Goal: Transaction & Acquisition: Purchase product/service

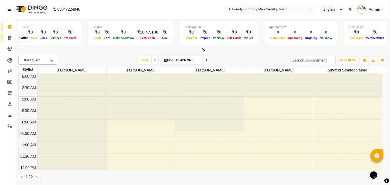
click at [9, 38] on icon at bounding box center [9, 38] width 3 height 4
select select "703"
select select "service"
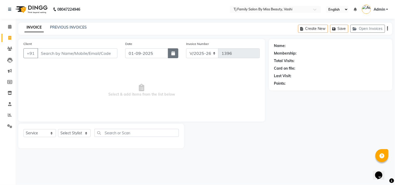
click at [176, 54] on button "button" at bounding box center [173, 53] width 10 height 10
select select "9"
select select "2025"
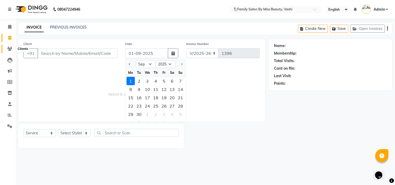
click at [10, 50] on icon at bounding box center [9, 49] width 5 height 4
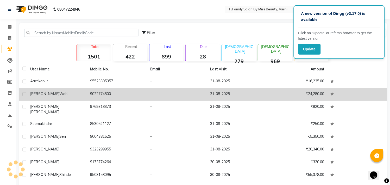
click at [191, 100] on td "-" at bounding box center [177, 94] width 60 height 13
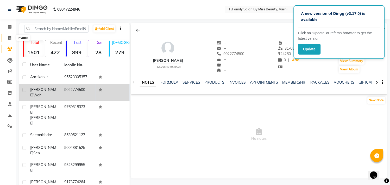
click at [9, 37] on icon at bounding box center [9, 38] width 3 height 4
select select "703"
select select "service"
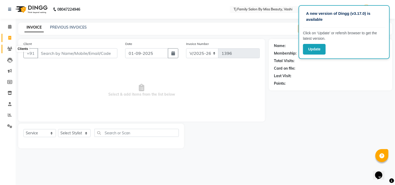
click at [9, 51] on icon at bounding box center [9, 49] width 5 height 4
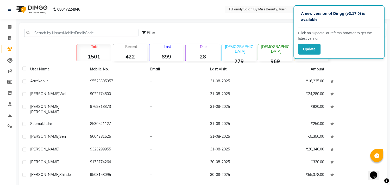
click at [390, 173] on main "Filter Import Add Client Total 1501 Recent 422 Lost 899 Due 28 [DEMOGRAPHIC_DAT…" at bounding box center [203, 126] width 374 height 207
click at [8, 38] on icon at bounding box center [9, 38] width 3 height 4
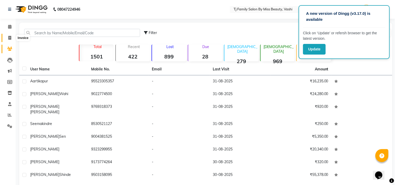
select select "service"
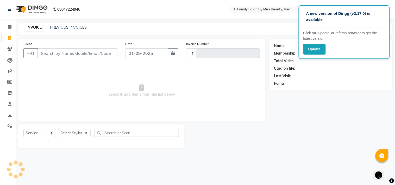
type input "1396"
select select "703"
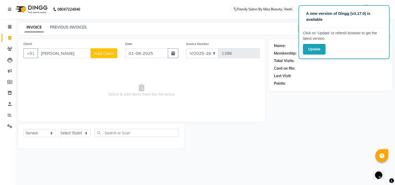
click at [72, 56] on input "[PERSON_NAME]" at bounding box center [63, 53] width 53 height 10
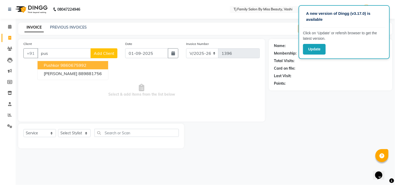
click at [71, 66] on ngb-highlight "9860675992" at bounding box center [73, 65] width 26 height 5
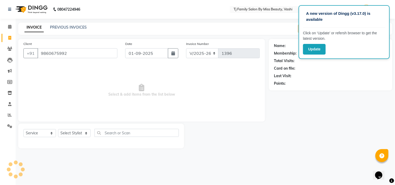
type input "9860675992"
click at [174, 55] on icon "button" at bounding box center [173, 53] width 4 height 4
select select "9"
select select "2025"
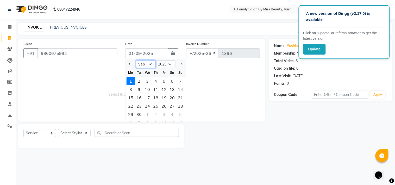
click at [140, 64] on select "Jan Feb Mar Apr May Jun [DATE] Aug Sep Oct Nov Dec" at bounding box center [146, 64] width 20 height 8
select select "8"
click at [136, 60] on select "Jan Feb Mar Apr May Jun [DATE] Aug Sep Oct Nov Dec" at bounding box center [146, 64] width 20 height 8
click at [181, 114] on div "31" at bounding box center [181, 114] width 8 height 8
type input "31-08-2025"
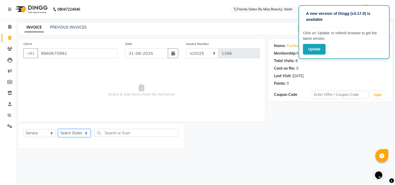
click at [76, 135] on select "Select Stylist deepak maitay [PERSON_NAME] [PERSON_NAME] Ramita [PERSON_NAME] […" at bounding box center [74, 133] width 33 height 8
select select "83441"
click at [58, 130] on select "Select Stylist deepak maitay [PERSON_NAME] [PERSON_NAME] Ramita [PERSON_NAME] […" at bounding box center [74, 133] width 33 height 8
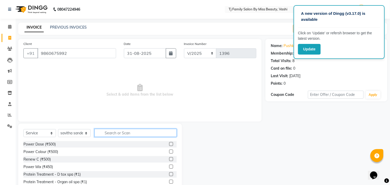
click at [138, 134] on input "text" at bounding box center [136, 133] width 82 height 8
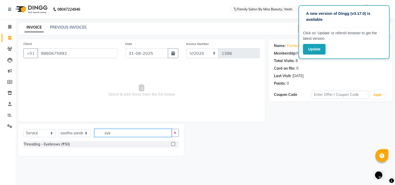
type input "eye"
click at [174, 144] on label at bounding box center [173, 144] width 4 height 4
click at [174, 144] on input "checkbox" at bounding box center [172, 144] width 3 height 3
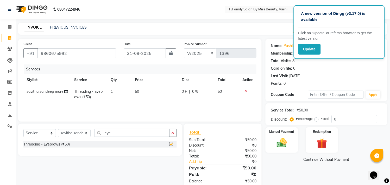
checkbox input "false"
click at [144, 88] on td "50" at bounding box center [155, 94] width 47 height 17
select select "83441"
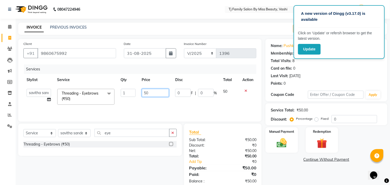
click at [160, 95] on input "50" at bounding box center [155, 93] width 27 height 8
type input "5"
type input "90"
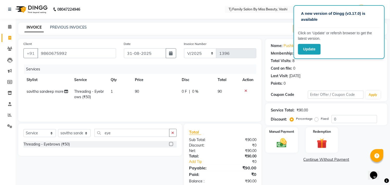
click at [227, 92] on td "90" at bounding box center [227, 94] width 24 height 17
select select "83441"
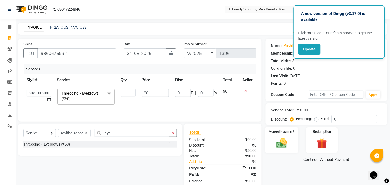
click at [291, 144] on div "Manual Payment" at bounding box center [282, 140] width 34 height 27
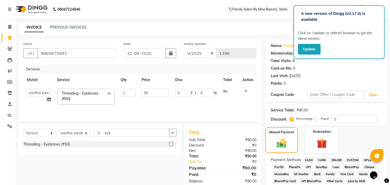
click at [311, 161] on span "CASH" at bounding box center [308, 160] width 11 height 6
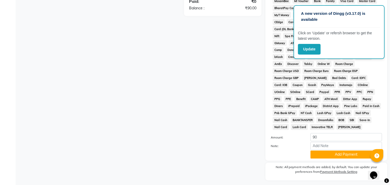
scroll to position [189, 0]
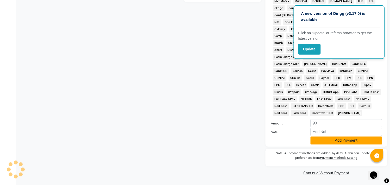
click at [346, 141] on button "Add Payment" at bounding box center [347, 141] width 72 height 8
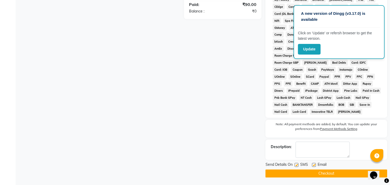
click at [336, 175] on button "Checkout" at bounding box center [327, 174] width 122 height 8
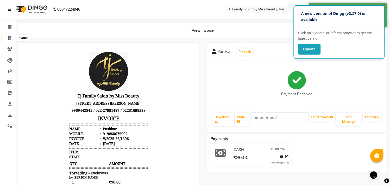
click at [9, 39] on icon at bounding box center [9, 38] width 3 height 4
select select "703"
select select "service"
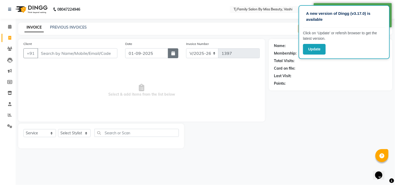
click at [173, 53] on icon "button" at bounding box center [173, 53] width 4 height 4
select select "9"
select select "2025"
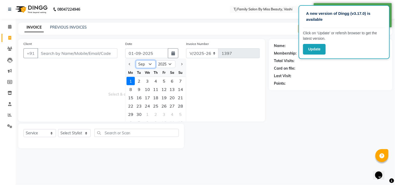
click at [142, 65] on select "Jan Feb Mar Apr May Jun [DATE] Aug Sep Oct Nov Dec" at bounding box center [146, 64] width 20 height 8
select select "8"
click at [136, 60] on select "Jan Feb Mar Apr May Jun [DATE] Aug Sep Oct Nov Dec" at bounding box center [146, 64] width 20 height 8
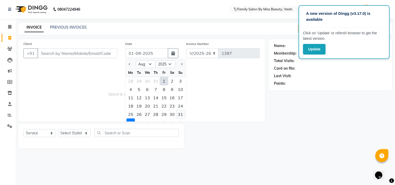
click at [180, 114] on div "31" at bounding box center [181, 114] width 8 height 8
type input "31-08-2025"
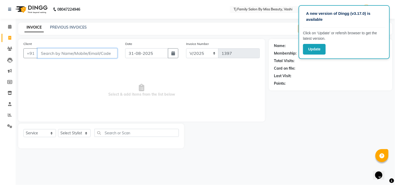
click at [95, 53] on input "Client" at bounding box center [77, 53] width 80 height 10
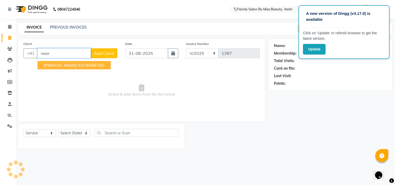
click at [80, 65] on ngb-highlight "6376598760" at bounding box center [91, 65] width 26 height 5
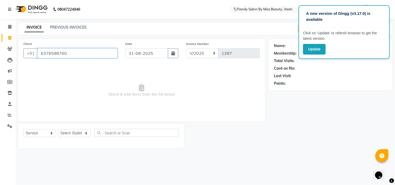
type input "6376598760"
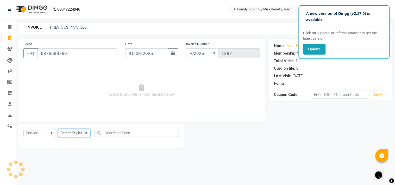
click at [74, 134] on select "Select Stylist deepak maitay [PERSON_NAME] [PERSON_NAME] Ramita [PERSON_NAME] […" at bounding box center [74, 133] width 33 height 8
select select "31842"
click at [58, 130] on select "Select Stylist deepak maitay [PERSON_NAME] [PERSON_NAME] Ramita [PERSON_NAME] […" at bounding box center [74, 133] width 33 height 8
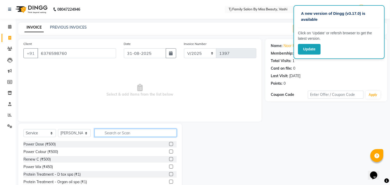
click at [129, 135] on input "text" at bounding box center [136, 133] width 82 height 8
type input "facia"
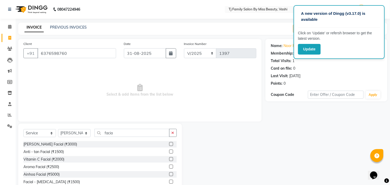
click at [169, 174] on label at bounding box center [171, 175] width 4 height 4
click at [169, 174] on input "checkbox" at bounding box center [170, 174] width 3 height 3
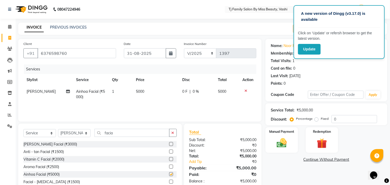
checkbox input "false"
click at [155, 90] on td "5000" at bounding box center [156, 94] width 46 height 17
select select "31842"
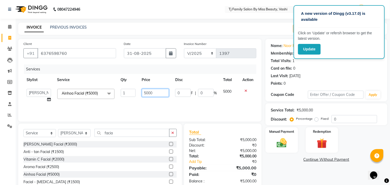
click at [166, 95] on input "5000" at bounding box center [155, 93] width 27 height 8
type input "5"
type input "4500"
click at [229, 89] on td "5000" at bounding box center [229, 96] width 19 height 20
select select "31842"
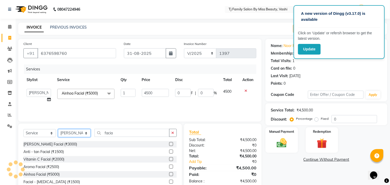
click at [73, 133] on select "Select Stylist deepak maitay [PERSON_NAME] [PERSON_NAME] Ramita [PERSON_NAME] […" at bounding box center [74, 133] width 33 height 8
select select "83441"
click at [58, 130] on select "Select Stylist deepak maitay [PERSON_NAME] [PERSON_NAME] Ramita [PERSON_NAME] […" at bounding box center [74, 133] width 33 height 8
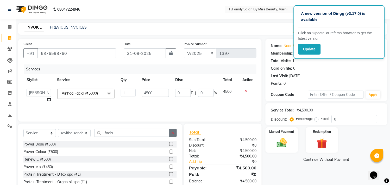
click at [172, 131] on icon "button" at bounding box center [173, 133] width 3 height 4
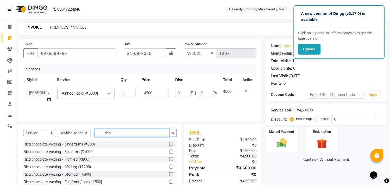
type input "rica"
click at [169, 152] on label at bounding box center [171, 152] width 4 height 4
click at [169, 152] on input "checkbox" at bounding box center [170, 151] width 3 height 3
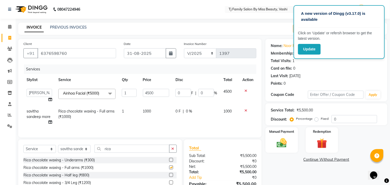
checkbox input "false"
click at [76, 152] on select "Select Stylist deepak maitay [PERSON_NAME] [PERSON_NAME] Ramita [PERSON_NAME] […" at bounding box center [74, 149] width 33 height 8
select select "10804"
click at [58, 150] on select "Select Stylist deepak maitay [PERSON_NAME] [PERSON_NAME] Ramita [PERSON_NAME] […" at bounding box center [74, 149] width 33 height 8
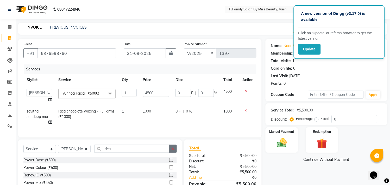
click at [175, 153] on button "button" at bounding box center [173, 149] width 8 height 8
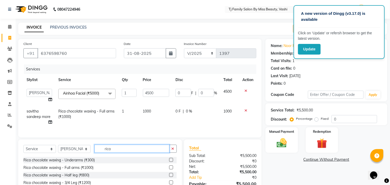
type input "rica"
click at [169, 170] on label at bounding box center [171, 168] width 4 height 4
click at [169, 170] on input "checkbox" at bounding box center [170, 167] width 3 height 3
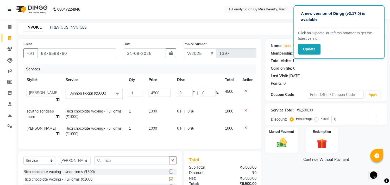
checkbox input "false"
click at [158, 111] on td "1000" at bounding box center [160, 114] width 28 height 17
select select "83441"
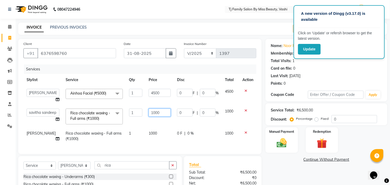
click at [163, 111] on input "1000" at bounding box center [160, 113] width 22 height 8
type input "1"
type input "750"
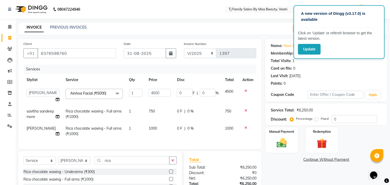
click at [230, 113] on td "750" at bounding box center [230, 114] width 17 height 17
select select "83441"
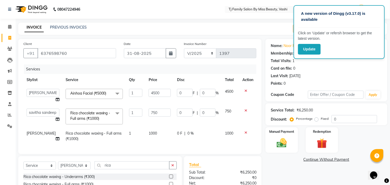
click at [154, 130] on td "1000" at bounding box center [160, 136] width 28 height 17
select select "10804"
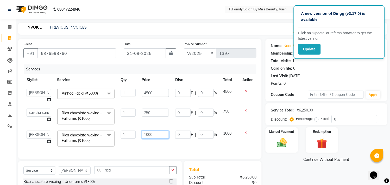
click at [167, 136] on input "1000" at bounding box center [155, 135] width 27 height 8
type input "1"
type input "750"
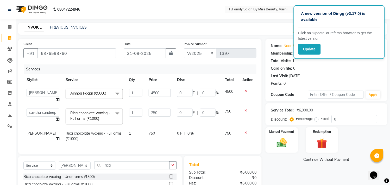
click at [230, 139] on td "750" at bounding box center [230, 136] width 17 height 17
select select "10804"
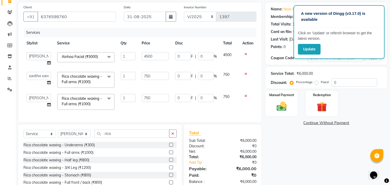
scroll to position [8, 0]
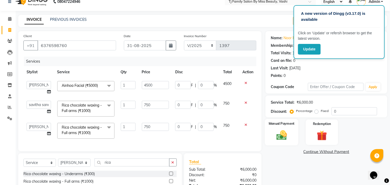
click at [282, 134] on img at bounding box center [281, 136] width 17 height 12
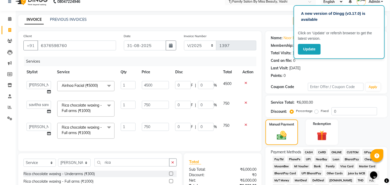
click at [337, 154] on span "ONLINE" at bounding box center [337, 152] width 14 height 6
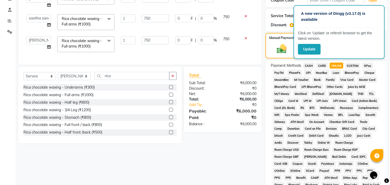
scroll to position [181, 0]
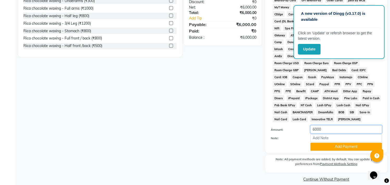
click at [333, 132] on input "6000" at bounding box center [347, 130] width 72 height 8
type input "6"
type input "5000"
click at [347, 153] on div "Payment Methods CASH CARD ONLINE CUSTOM GPay PayTM PhonePe UPI NearBuy Loan Bha…" at bounding box center [327, 63] width 122 height 179
click at [347, 150] on button "Add Payment" at bounding box center [347, 147] width 72 height 8
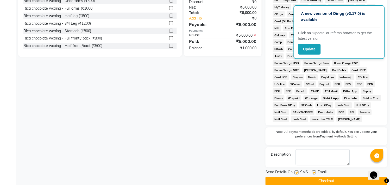
click at [378, 14] on div "A new version of Dingg (v3.17.0) is available" at bounding box center [339, 19] width 82 height 18
click at [340, 49] on div "Update" at bounding box center [339, 49] width 82 height 11
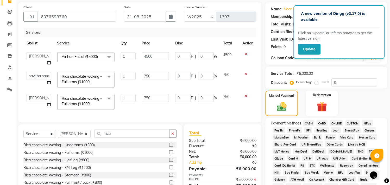
scroll to position [8, 0]
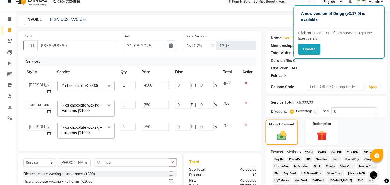
click at [311, 153] on span "CASH" at bounding box center [308, 152] width 11 height 6
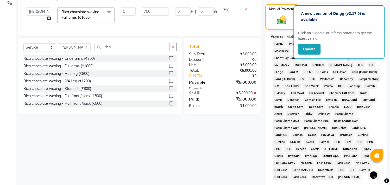
scroll to position [210, 0]
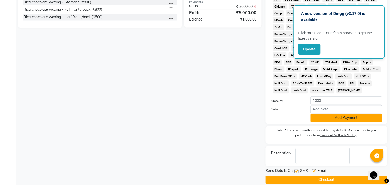
click at [332, 119] on button "Add Payment" at bounding box center [347, 118] width 72 height 8
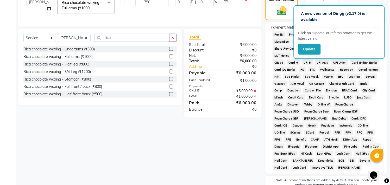
scroll to position [191, 0]
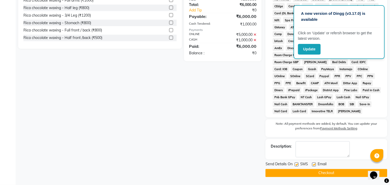
click at [312, 172] on button "Checkout" at bounding box center [327, 173] width 122 height 8
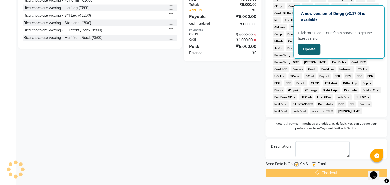
click at [314, 48] on button "Update" at bounding box center [309, 49] width 23 height 11
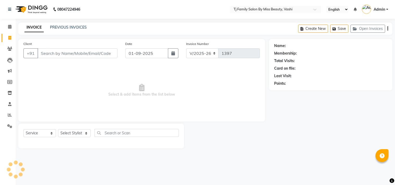
select select "703"
select select "service"
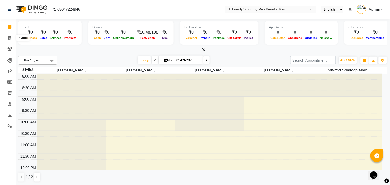
click at [10, 37] on icon at bounding box center [9, 38] width 3 height 4
select select "service"
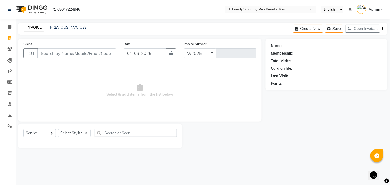
select select "703"
type input "1398"
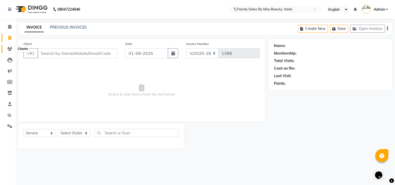
click at [10, 49] on icon at bounding box center [9, 49] width 5 height 4
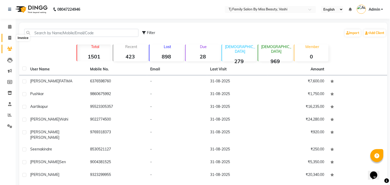
click at [10, 38] on icon at bounding box center [9, 38] width 3 height 4
select select "703"
select select "service"
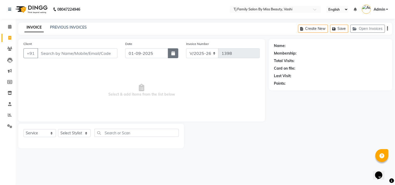
click at [171, 56] on button "button" at bounding box center [173, 53] width 10 height 10
select select "9"
select select "2025"
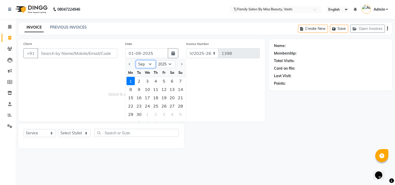
click at [143, 64] on select "Jan Feb Mar Apr May Jun [DATE] Aug Sep Oct Nov Dec" at bounding box center [146, 64] width 20 height 8
click at [136, 60] on select "Jan Feb Mar Apr May Jun [DATE] Aug Sep Oct Nov Dec" at bounding box center [146, 64] width 20 height 8
click at [145, 65] on select "Jan Feb Mar Apr May Jun [DATE] Aug Sep Oct Nov Dec" at bounding box center [146, 64] width 20 height 8
click at [136, 60] on select "Jan Feb Mar Apr May Jun [DATE] Aug Sep Oct Nov Dec" at bounding box center [146, 64] width 20 height 8
click at [144, 67] on select "Jan Feb Mar Apr May Jun [DATE] Aug Sep Oct Nov Dec" at bounding box center [146, 64] width 20 height 8
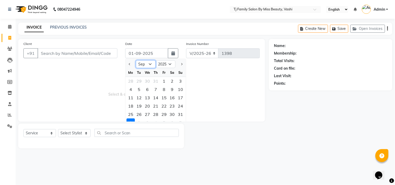
click at [136, 60] on select "Jan Feb Mar Apr May Jun [DATE] Aug Sep Oct Nov Dec" at bounding box center [146, 64] width 20 height 8
click at [153, 65] on select "Jan Feb Mar Apr May Jun [DATE] Aug Sep Oct Nov Dec" at bounding box center [146, 64] width 20 height 8
select select "8"
click at [136, 60] on select "Jan Feb Mar Apr May Jun [DATE] Aug Sep Oct Nov Dec" at bounding box center [146, 64] width 20 height 8
click at [182, 115] on div "31" at bounding box center [181, 114] width 8 height 8
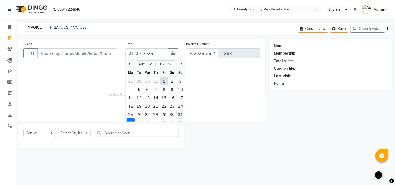
type input "31-08-2025"
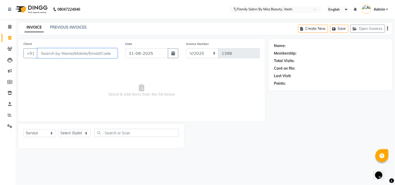
click at [111, 57] on input "Client" at bounding box center [77, 53] width 80 height 10
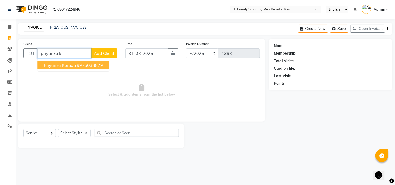
click at [80, 55] on input "priyanka k" at bounding box center [63, 53] width 53 height 10
type input "p"
click at [71, 65] on span "828618" at bounding box center [75, 65] width 16 height 5
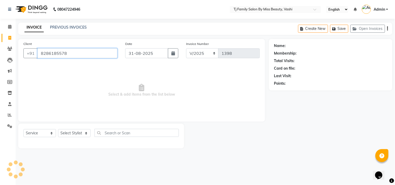
type input "8286185578"
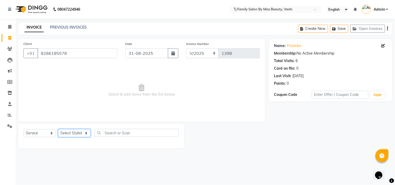
click at [80, 135] on select "Select Stylist deepak maitay [PERSON_NAME] [PERSON_NAME] Ramita [PERSON_NAME] […" at bounding box center [74, 133] width 33 height 8
select select "10804"
click at [58, 130] on select "Select Stylist deepak maitay [PERSON_NAME] [PERSON_NAME] Ramita [PERSON_NAME] […" at bounding box center [74, 133] width 33 height 8
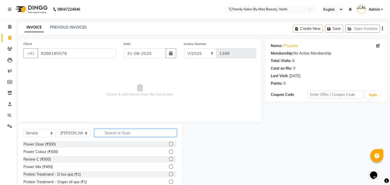
click at [146, 136] on input "text" at bounding box center [136, 133] width 82 height 8
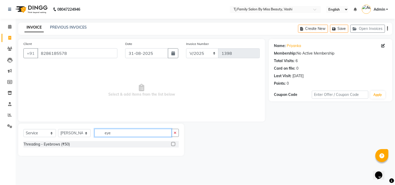
type input "eye"
click at [173, 144] on label at bounding box center [173, 144] width 4 height 4
click at [173, 144] on input "checkbox" at bounding box center [172, 144] width 3 height 3
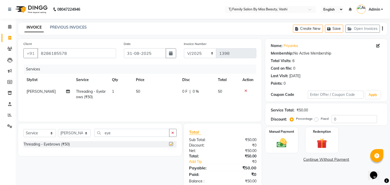
checkbox input "false"
click at [147, 91] on td "50" at bounding box center [156, 94] width 46 height 17
select select "10804"
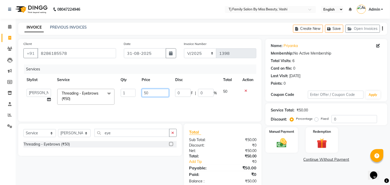
click at [152, 93] on input "50" at bounding box center [155, 93] width 27 height 8
type input "5"
type input "70"
click at [229, 90] on td "50" at bounding box center [229, 97] width 19 height 22
select select "10804"
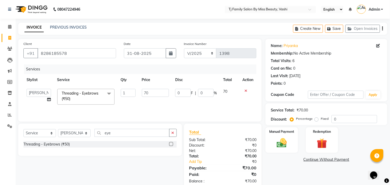
click at [298, 140] on div "Manual Payment Redemption" at bounding box center [327, 141] width 130 height 26
click at [277, 141] on img at bounding box center [281, 143] width 17 height 12
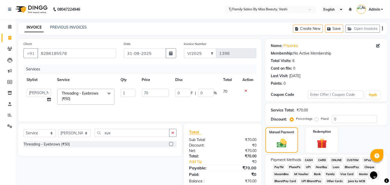
click at [338, 161] on span "ONLINE" at bounding box center [337, 160] width 14 height 6
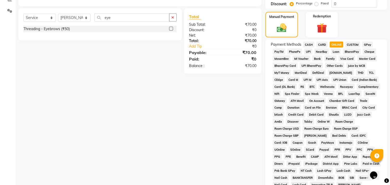
scroll to position [189, 0]
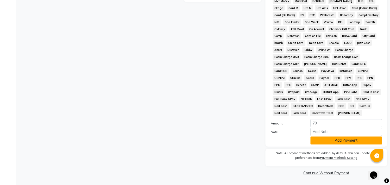
click at [343, 142] on button "Add Payment" at bounding box center [347, 141] width 72 height 8
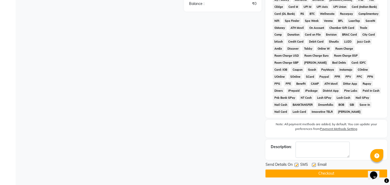
click at [334, 175] on button "Checkout" at bounding box center [327, 174] width 122 height 8
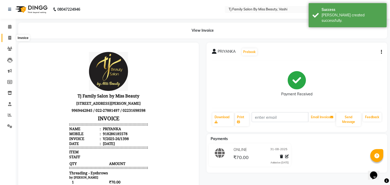
click at [9, 37] on icon at bounding box center [9, 38] width 3 height 4
select select "service"
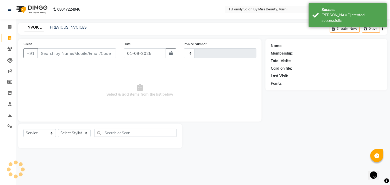
type input "1399"
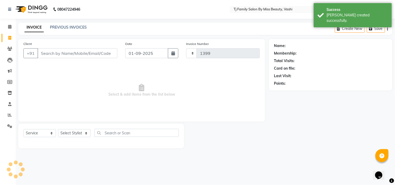
select select "703"
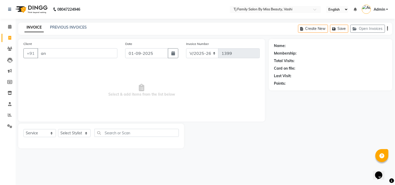
type input "a"
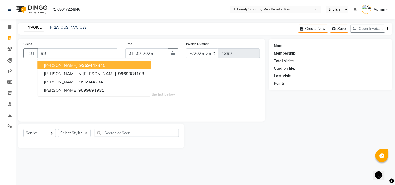
type input "9"
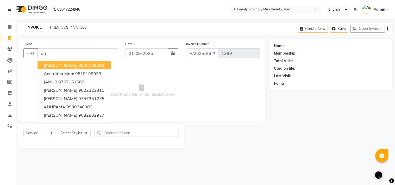
type input "a"
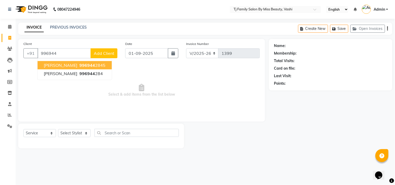
click at [66, 63] on span "Trupti Jadhav" at bounding box center [61, 65] width 34 height 5
type input "9969442845"
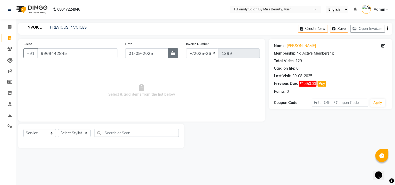
click at [175, 54] on icon "button" at bounding box center [173, 53] width 4 height 4
select select "9"
select select "2025"
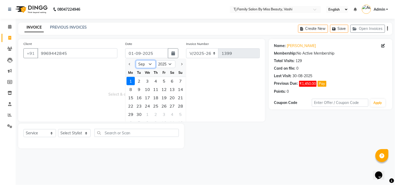
click at [145, 64] on select "Jan Feb Mar Apr May Jun [DATE] Aug Sep Oct Nov Dec" at bounding box center [146, 64] width 20 height 8
select select "8"
click at [136, 60] on select "Jan Feb Mar Apr May Jun [DATE] Aug Sep Oct Nov Dec" at bounding box center [146, 64] width 20 height 8
click at [180, 116] on div "31" at bounding box center [181, 114] width 8 height 8
type input "31-08-2025"
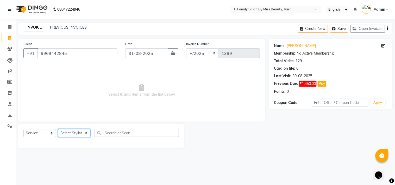
click at [85, 131] on select "Select Stylist deepak maitay [PERSON_NAME] [PERSON_NAME] Ramita [PERSON_NAME] […" at bounding box center [74, 133] width 33 height 8
select select "83441"
click at [58, 130] on select "Select Stylist deepak maitay [PERSON_NAME] [PERSON_NAME] Ramita [PERSON_NAME] […" at bounding box center [74, 133] width 33 height 8
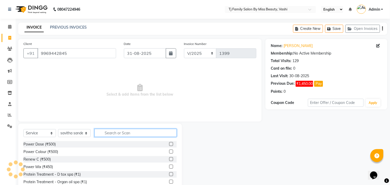
click at [129, 133] on input "text" at bounding box center [136, 133] width 82 height 8
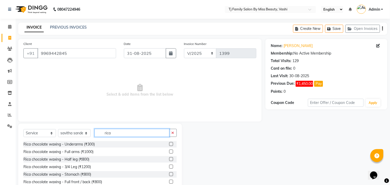
type input "rica"
click at [169, 152] on label at bounding box center [171, 152] width 4 height 4
click at [169, 152] on input "checkbox" at bounding box center [170, 151] width 3 height 3
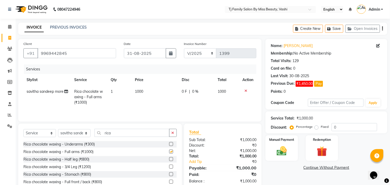
checkbox input "false"
click at [169, 168] on label at bounding box center [171, 167] width 4 height 4
click at [169, 168] on input "checkbox" at bounding box center [170, 167] width 3 height 3
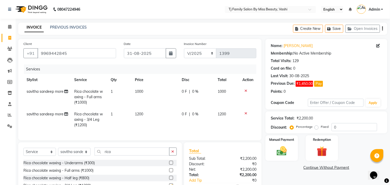
checkbox input "false"
click at [155, 116] on td "1200" at bounding box center [155, 120] width 47 height 23
select select "83441"
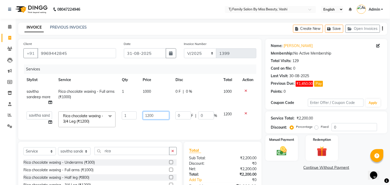
click at [158, 115] on input "1200" at bounding box center [156, 116] width 27 height 8
type input "1"
type input "800"
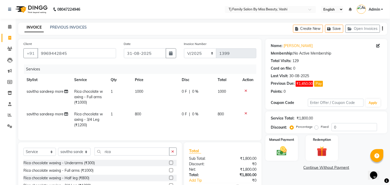
click at [235, 117] on td "800" at bounding box center [227, 120] width 24 height 23
select select "83441"
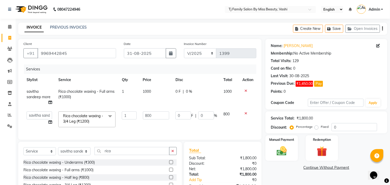
click at [157, 87] on td "1000" at bounding box center [156, 97] width 33 height 23
select select "83441"
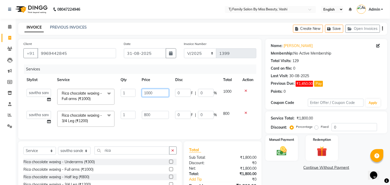
click at [162, 91] on input "1000" at bounding box center [155, 93] width 27 height 8
type input "1"
type input "800"
click at [225, 92] on span "1000" at bounding box center [227, 91] width 8 height 5
select select "83441"
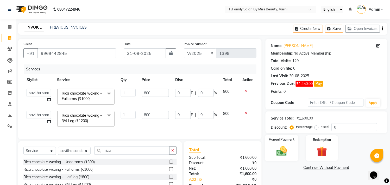
click at [286, 147] on img at bounding box center [281, 152] width 17 height 12
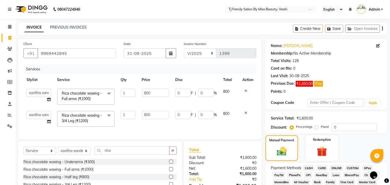
click at [312, 169] on span "CASH" at bounding box center [308, 168] width 11 height 6
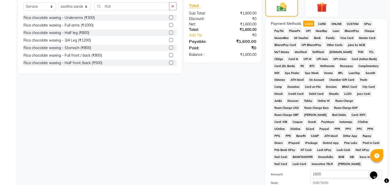
scroll to position [197, 0]
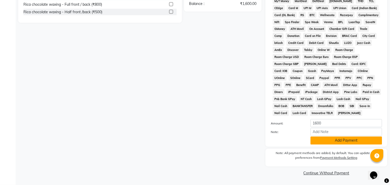
click at [349, 140] on button "Add Payment" at bounding box center [347, 141] width 72 height 8
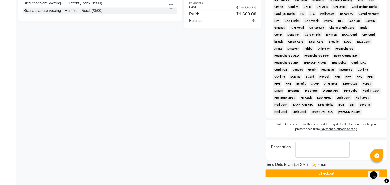
scroll to position [199, 0]
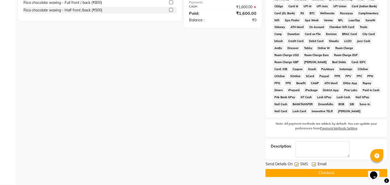
click at [319, 175] on button "Checkout" at bounding box center [327, 173] width 122 height 8
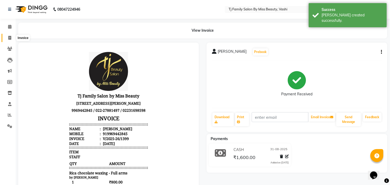
click at [10, 39] on icon at bounding box center [9, 38] width 3 height 4
select select "service"
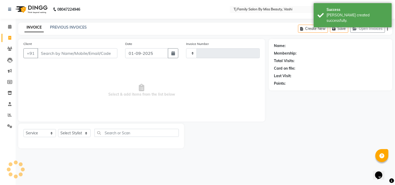
type input "1400"
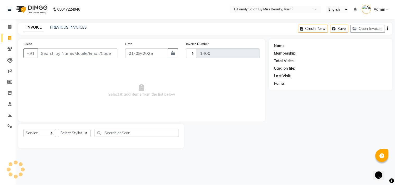
select select "703"
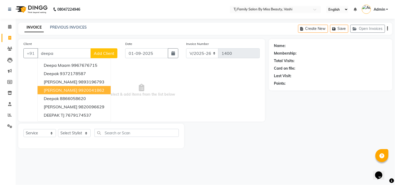
click at [68, 90] on span "Deepali watkar" at bounding box center [61, 90] width 34 height 5
type input "9920041862"
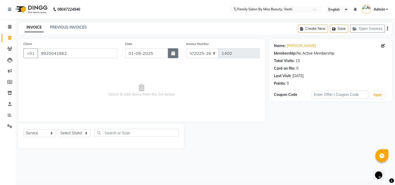
click at [176, 50] on button "button" at bounding box center [173, 53] width 10 height 10
select select "9"
select select "2025"
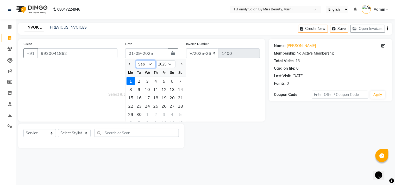
click at [139, 65] on select "Jan Feb Mar Apr May Jun [DATE] Aug Sep Oct Nov Dec" at bounding box center [146, 64] width 20 height 8
select select "8"
click at [136, 60] on select "Jan Feb Mar Apr May Jun [DATE] Aug Sep Oct Nov Dec" at bounding box center [146, 64] width 20 height 8
click at [180, 113] on div "31" at bounding box center [181, 114] width 8 height 8
type input "31-08-2025"
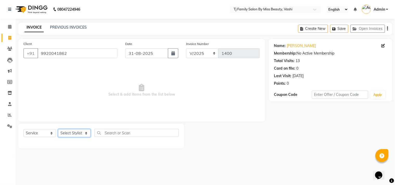
click at [71, 131] on select "Select Stylist deepak maitay [PERSON_NAME] [PERSON_NAME] Ramita [PERSON_NAME] […" at bounding box center [74, 133] width 33 height 8
select select "10804"
click at [58, 130] on select "Select Stylist deepak maitay [PERSON_NAME] [PERSON_NAME] Ramita [PERSON_NAME] […" at bounding box center [74, 133] width 33 height 8
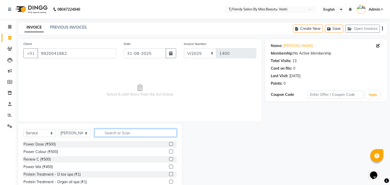
click at [132, 133] on input "text" at bounding box center [136, 133] width 82 height 8
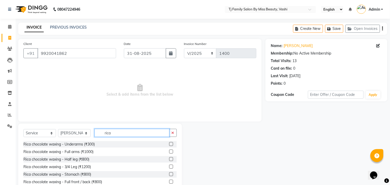
type input "rica"
drag, startPoint x: 166, startPoint y: 152, endPoint x: 165, endPoint y: 155, distance: 2.9
click at [169, 152] on label at bounding box center [171, 152] width 4 height 4
click at [169, 152] on input "checkbox" at bounding box center [170, 151] width 3 height 3
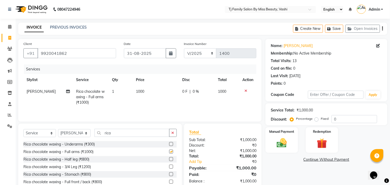
checkbox input "false"
click at [169, 168] on label at bounding box center [171, 167] width 4 height 4
click at [169, 168] on input "checkbox" at bounding box center [170, 167] width 3 height 3
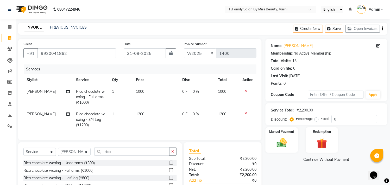
checkbox input "false"
click at [78, 156] on select "Select Stylist deepak maitay [PERSON_NAME] [PERSON_NAME] Ramita [PERSON_NAME] […" at bounding box center [74, 152] width 33 height 8
click at [174, 156] on button "button" at bounding box center [173, 152] width 8 height 8
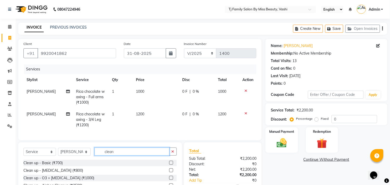
scroll to position [47, 0]
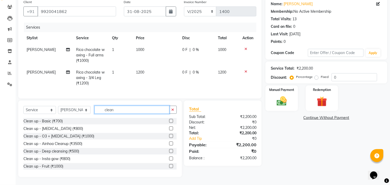
type input "clean"
click at [169, 137] on label at bounding box center [171, 136] width 4 height 4
click at [169, 137] on input "checkbox" at bounding box center [170, 136] width 3 height 3
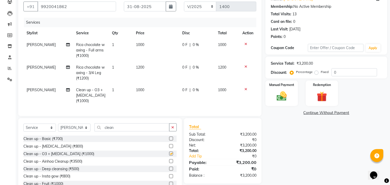
checkbox input "false"
click at [282, 97] on img at bounding box center [281, 97] width 17 height 12
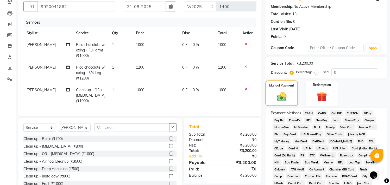
click at [338, 113] on span "ONLINE" at bounding box center [337, 113] width 14 height 6
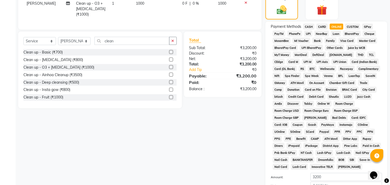
scroll to position [189, 0]
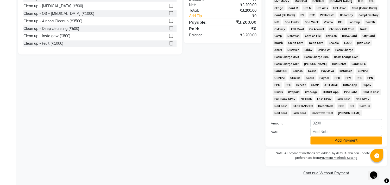
click at [335, 141] on button "Add Payment" at bounding box center [347, 141] width 72 height 8
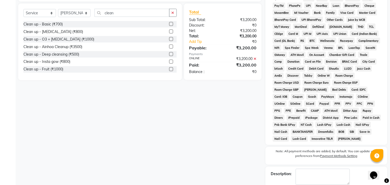
scroll to position [191, 0]
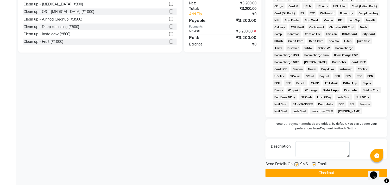
click at [322, 173] on button "Checkout" at bounding box center [327, 173] width 122 height 8
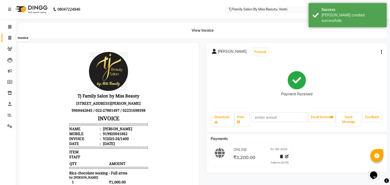
click at [9, 39] on icon at bounding box center [9, 38] width 3 height 4
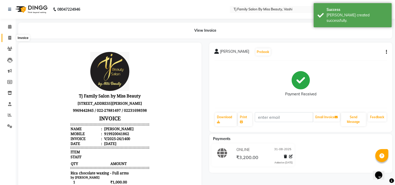
select select "703"
select select "service"
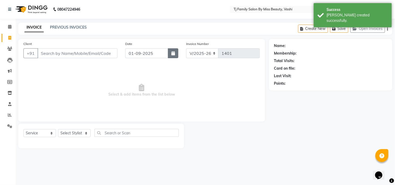
click at [172, 55] on icon "button" at bounding box center [173, 53] width 4 height 4
select select "9"
select select "2025"
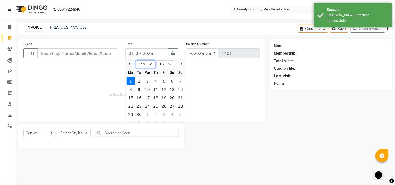
click at [142, 63] on select "Jan Feb Mar Apr May Jun [DATE] Aug Sep Oct Nov Dec" at bounding box center [146, 64] width 20 height 8
select select "8"
click at [136, 60] on select "Jan Feb Mar Apr May Jun [DATE] Aug Sep Oct Nov Dec" at bounding box center [146, 64] width 20 height 8
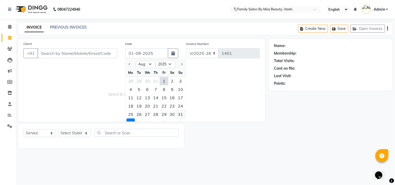
click at [178, 114] on div "31" at bounding box center [181, 114] width 8 height 8
type input "31-08-2025"
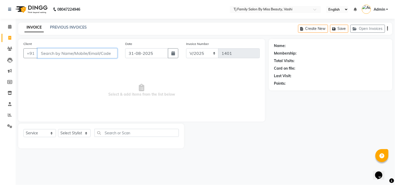
click at [94, 55] on input "Client" at bounding box center [77, 53] width 80 height 10
type input "8080628989"
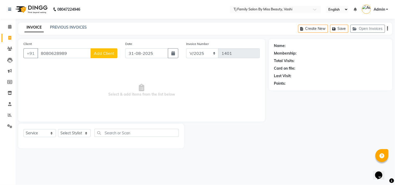
click at [107, 52] on span "Add Client" at bounding box center [104, 53] width 21 height 5
select select "22"
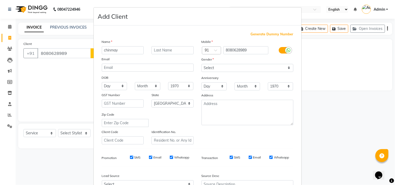
type input "chinmay"
click at [184, 51] on input "text" at bounding box center [173, 50] width 42 height 8
type input "sir"
click at [208, 67] on select "Select Male Female Other Prefer Not To Say" at bounding box center [248, 68] width 92 height 8
select select "male"
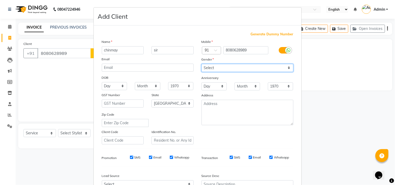
click at [202, 64] on select "Select Male Female Other Prefer Not To Say" at bounding box center [248, 68] width 92 height 8
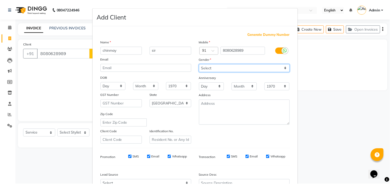
scroll to position [55, 0]
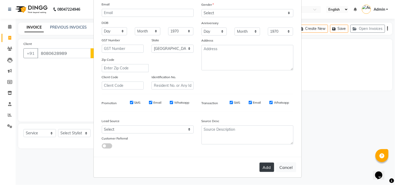
click at [266, 167] on button "Add" at bounding box center [267, 167] width 15 height 9
click at [266, 167] on div "Add Cancel" at bounding box center [198, 167] width 208 height 21
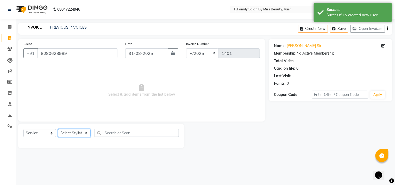
click at [76, 135] on select "Select Stylist deepak maitay [PERSON_NAME] [PERSON_NAME] Ramita [PERSON_NAME] […" at bounding box center [74, 133] width 33 height 8
select select "31842"
click at [58, 130] on select "Select Stylist deepak maitay [PERSON_NAME] [PERSON_NAME] Ramita [PERSON_NAME] […" at bounding box center [74, 133] width 33 height 8
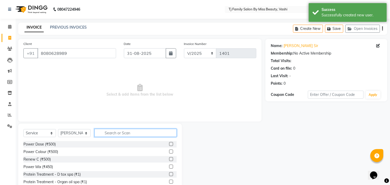
click at [143, 133] on input "text" at bounding box center [136, 133] width 82 height 8
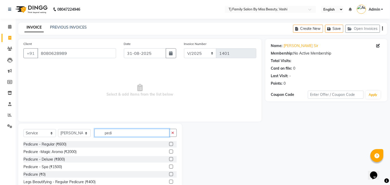
type input "pedi"
click at [169, 144] on label at bounding box center [171, 144] width 4 height 4
click at [169, 144] on input "checkbox" at bounding box center [170, 144] width 3 height 3
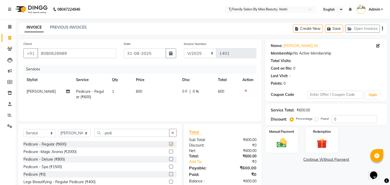
checkbox input "false"
click at [146, 91] on td "600" at bounding box center [156, 94] width 46 height 17
select select "31842"
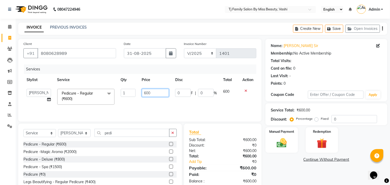
click at [159, 94] on input "600" at bounding box center [155, 93] width 27 height 8
type input "6"
type input "500"
click at [227, 90] on td "600" at bounding box center [229, 97] width 19 height 22
select select "31842"
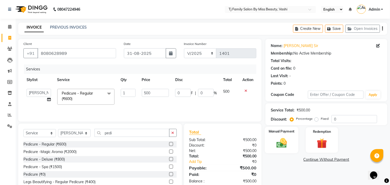
click at [285, 135] on div "Manual Payment" at bounding box center [282, 140] width 34 height 27
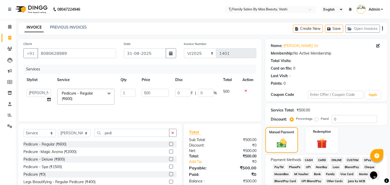
click at [309, 161] on span "CASH" at bounding box center [308, 160] width 11 height 6
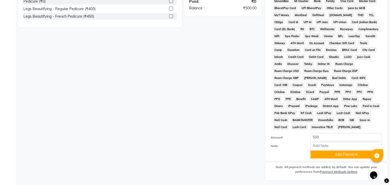
scroll to position [189, 0]
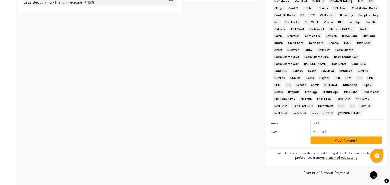
click at [345, 141] on button "Add Payment" at bounding box center [347, 141] width 72 height 8
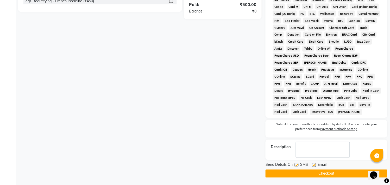
scroll to position [191, 0]
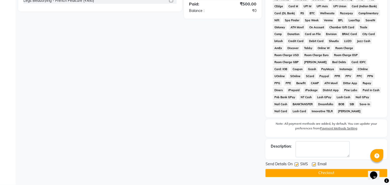
click at [329, 173] on button "Checkout" at bounding box center [327, 173] width 122 height 8
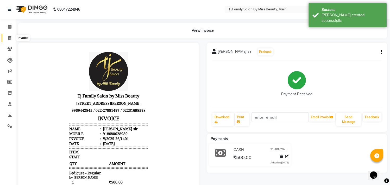
click at [10, 39] on icon at bounding box center [9, 38] width 3 height 4
select select "service"
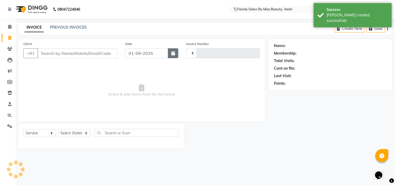
type input "1402"
select select "703"
click at [173, 55] on icon "button" at bounding box center [173, 53] width 4 height 4
select select "9"
select select "2025"
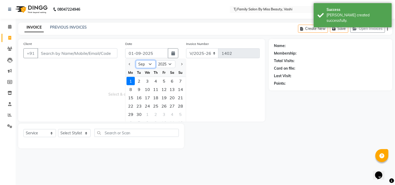
click at [141, 64] on select "Jan Feb Mar Apr May Jun [DATE] Aug Sep Oct Nov Dec" at bounding box center [146, 64] width 20 height 8
select select "8"
click at [136, 60] on select "Jan Feb Mar Apr May Jun [DATE] Aug Sep Oct Nov Dec" at bounding box center [146, 64] width 20 height 8
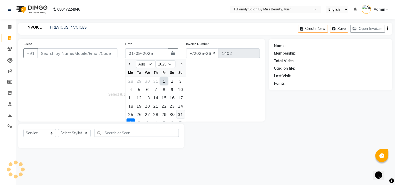
click at [180, 114] on div "31" at bounding box center [181, 114] width 8 height 8
type input "31-08-2025"
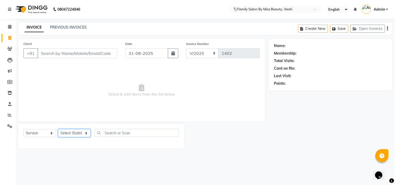
click at [76, 132] on select "Select Stylist deepak maitay [PERSON_NAME] [PERSON_NAME] Ramita [PERSON_NAME] […" at bounding box center [74, 133] width 33 height 8
select select "31842"
click at [58, 130] on select "Select Stylist deepak maitay [PERSON_NAME] [PERSON_NAME] Ramita [PERSON_NAME] […" at bounding box center [74, 133] width 33 height 8
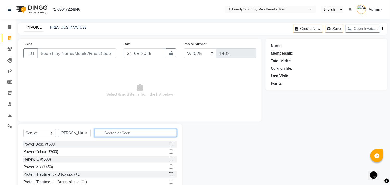
click at [144, 134] on input "text" at bounding box center [136, 133] width 82 height 8
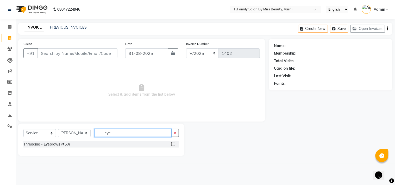
type input "eye"
click at [173, 144] on label at bounding box center [173, 144] width 4 height 4
click at [173, 144] on input "checkbox" at bounding box center [172, 144] width 3 height 3
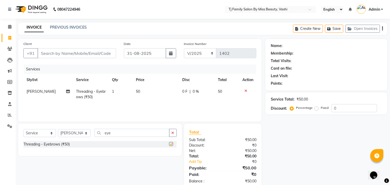
checkbox input "false"
click at [149, 87] on td "50" at bounding box center [156, 94] width 46 height 17
select select "31842"
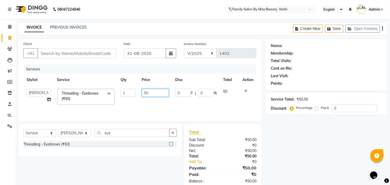
click at [157, 91] on input "50" at bounding box center [155, 93] width 27 height 8
type input "5"
type input "70"
click at [232, 89] on td "50" at bounding box center [229, 97] width 19 height 22
select select "31842"
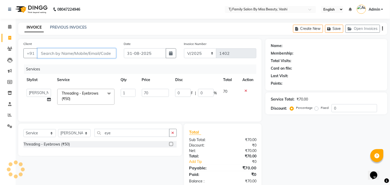
click at [103, 57] on input "Client" at bounding box center [76, 53] width 79 height 10
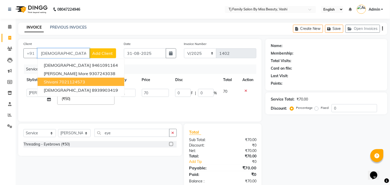
click at [79, 80] on ngb-highlight "7021124573" at bounding box center [72, 81] width 26 height 5
type input "7021124573"
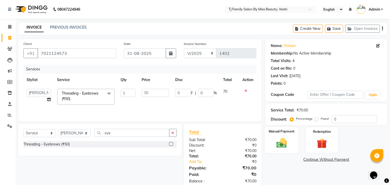
click at [281, 145] on img at bounding box center [281, 143] width 17 height 12
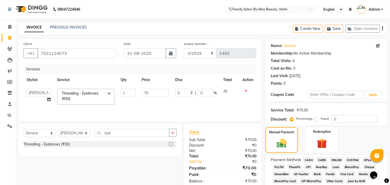
click at [336, 160] on span "ONLINE" at bounding box center [337, 160] width 14 height 6
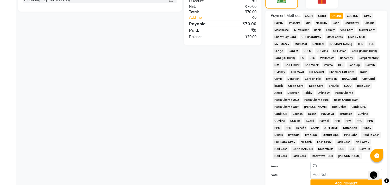
scroll to position [173, 0]
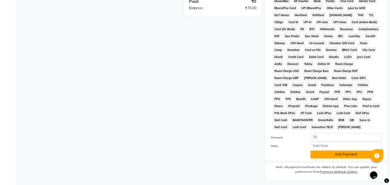
click at [337, 158] on button "Add Payment" at bounding box center [347, 155] width 72 height 8
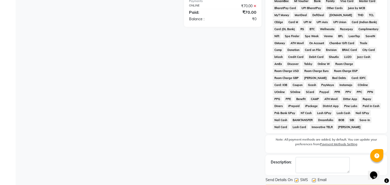
scroll to position [191, 0]
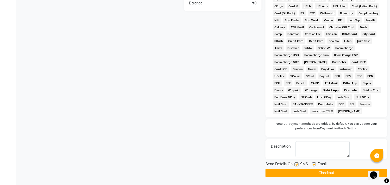
click at [333, 173] on button "Checkout" at bounding box center [327, 173] width 122 height 8
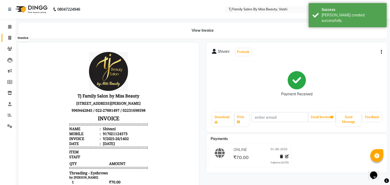
click at [8, 37] on icon at bounding box center [9, 38] width 3 height 4
select select "703"
select select "service"
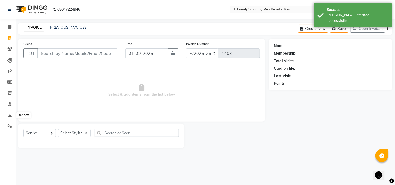
click at [9, 117] on icon at bounding box center [10, 115] width 4 height 4
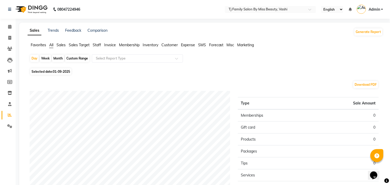
click at [56, 72] on span "01-09-2025" at bounding box center [61, 72] width 17 height 4
select select "9"
select select "2025"
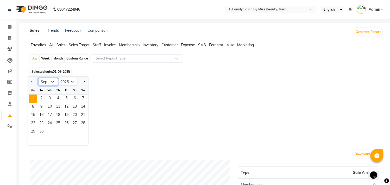
click at [48, 84] on select "Jan Feb Mar Apr May Jun [DATE] Aug Sep Oct Nov Dec" at bounding box center [48, 82] width 20 height 8
select select "8"
click at [38, 78] on select "Jan Feb Mar Apr May Jun [DATE] Aug Sep Oct Nov Dec" at bounding box center [48, 82] width 20 height 8
click at [56, 59] on div "Month" at bounding box center [58, 58] width 12 height 7
select select "9"
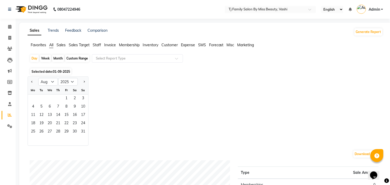
select select "2025"
click at [57, 59] on div "Month" at bounding box center [58, 58] width 12 height 7
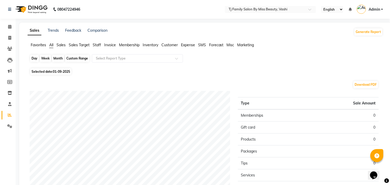
drag, startPoint x: 60, startPoint y: 59, endPoint x: 53, endPoint y: 55, distance: 8.0
click at [58, 58] on div "Month" at bounding box center [58, 58] width 12 height 7
select select "9"
select select "2025"
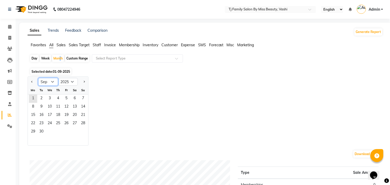
click at [52, 83] on select "Jan Feb Mar Apr May Jun [DATE] Aug Sep Oct Nov Dec" at bounding box center [48, 82] width 20 height 8
select select "8"
click at [38, 78] on select "Jan Feb Mar Apr May Jun [DATE] Aug Sep Oct Nov Dec" at bounding box center [48, 82] width 20 height 8
click at [67, 99] on span "1" at bounding box center [66, 99] width 8 height 8
drag, startPoint x: 67, startPoint y: 99, endPoint x: 69, endPoint y: 105, distance: 6.8
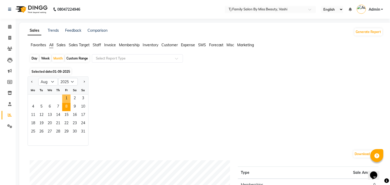
click at [68, 103] on ngb-datepicker-month "Mo Tu We Th Fr Sa Su 1 2 3 4 5 6 7 8 9 10 11 12 13 14 15 16 17 18 19 20 21 22 2…" at bounding box center [58, 116] width 60 height 60
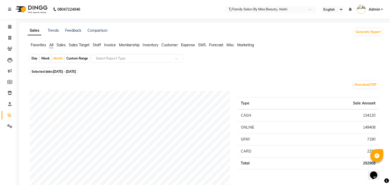
click at [34, 61] on div "Day" at bounding box center [34, 58] width 9 height 7
select select "8"
select select "2025"
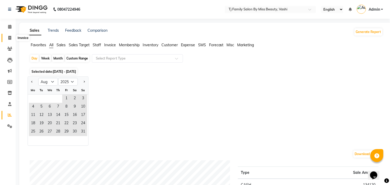
click at [8, 38] on span at bounding box center [9, 38] width 9 height 6
select select "703"
select select "service"
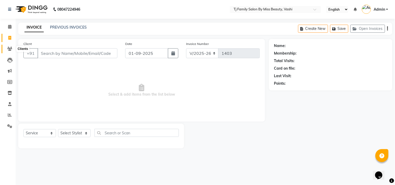
click at [8, 48] on icon at bounding box center [9, 49] width 5 height 4
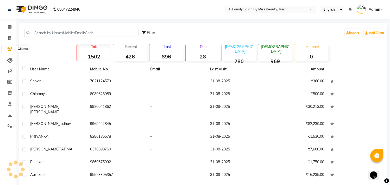
click at [8, 49] on icon at bounding box center [9, 49] width 5 height 4
click at [9, 50] on icon at bounding box center [9, 49] width 5 height 4
click at [10, 37] on icon at bounding box center [9, 38] width 3 height 4
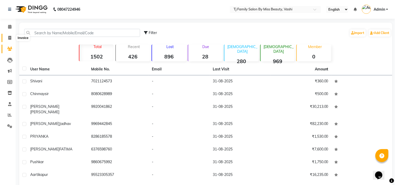
select select "service"
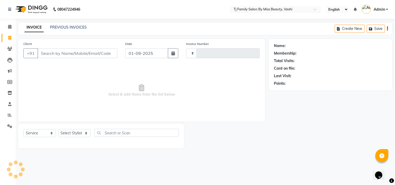
type input "1403"
select select "703"
click at [66, 55] on input "Client" at bounding box center [77, 53] width 80 height 10
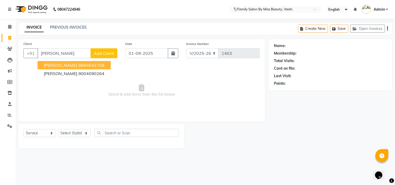
click at [78, 65] on ngb-highlight "9884642708" at bounding box center [91, 65] width 26 height 5
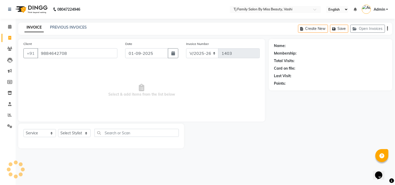
type input "9884642708"
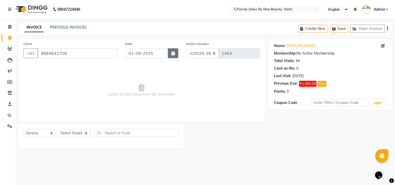
click at [175, 54] on icon "button" at bounding box center [173, 53] width 4 height 4
select select "9"
select select "2025"
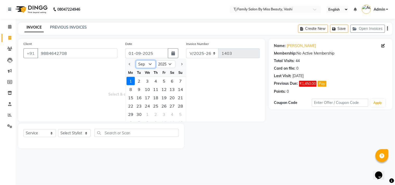
click at [140, 63] on select "Jan Feb Mar Apr May Jun [DATE] Aug Sep Oct Nov Dec" at bounding box center [146, 64] width 20 height 8
select select "8"
click at [136, 60] on select "Jan Feb Mar Apr May Jun [DATE] Aug Sep Oct Nov Dec" at bounding box center [146, 64] width 20 height 8
click at [78, 133] on select "Select Stylist deepak maitay [PERSON_NAME] [PERSON_NAME] Ramita [PERSON_NAME] […" at bounding box center [74, 133] width 33 height 8
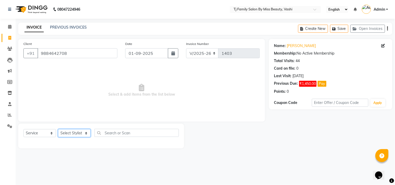
click at [80, 134] on select "Select Stylist deepak maitay [PERSON_NAME] [PERSON_NAME] Ramita [PERSON_NAME] […" at bounding box center [74, 133] width 33 height 8
click at [147, 52] on input "01-09-2025" at bounding box center [146, 53] width 43 height 10
select select "9"
select select "2025"
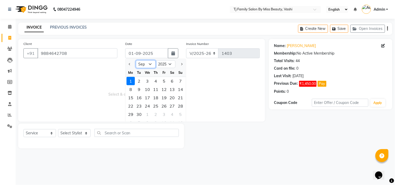
click at [142, 64] on select "Jan Feb Mar Apr May Jun [DATE] Aug Sep Oct Nov Dec" at bounding box center [146, 64] width 20 height 8
select select "8"
click at [136, 60] on select "Jan Feb Mar Apr May Jun [DATE] Aug Sep Oct Nov Dec" at bounding box center [146, 64] width 20 height 8
click at [181, 115] on div "31" at bounding box center [181, 114] width 8 height 8
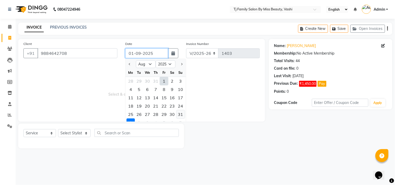
type input "31-08-2025"
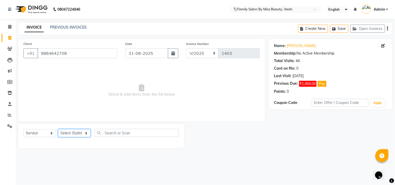
click at [77, 134] on select "Select Stylist deepak maitay [PERSON_NAME] [PERSON_NAME] Ramita [PERSON_NAME] […" at bounding box center [74, 133] width 33 height 8
select select "31844"
click at [58, 130] on select "Select Stylist deepak maitay [PERSON_NAME] [PERSON_NAME] Ramita [PERSON_NAME] […" at bounding box center [74, 133] width 33 height 8
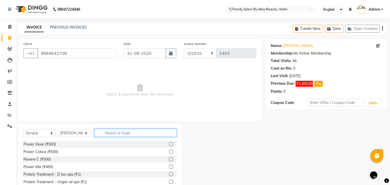
click at [137, 133] on input "text" at bounding box center [136, 133] width 82 height 8
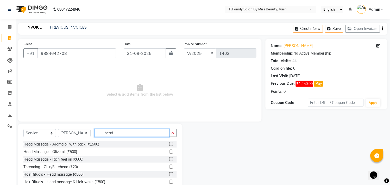
type input "head"
click at [169, 151] on label at bounding box center [171, 152] width 4 height 4
click at [169, 151] on input "checkbox" at bounding box center [170, 151] width 3 height 3
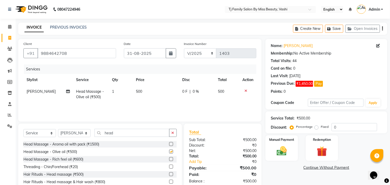
checkbox input "false"
click at [148, 91] on td "500" at bounding box center [156, 94] width 46 height 17
select select "31844"
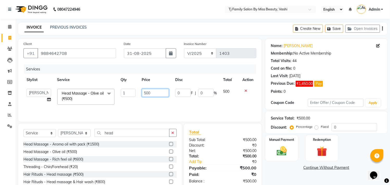
click at [162, 95] on input "500" at bounding box center [155, 93] width 27 height 8
type input "5"
type input "800"
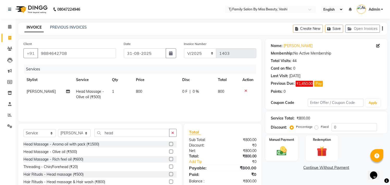
click at [233, 93] on td "800" at bounding box center [227, 94] width 24 height 17
select select "31844"
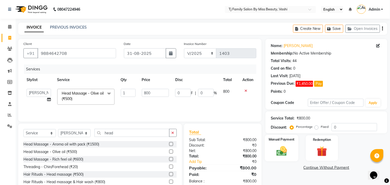
click at [285, 150] on img at bounding box center [281, 152] width 17 height 12
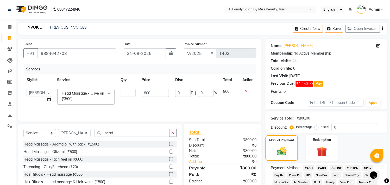
click at [309, 170] on span "CASH" at bounding box center [308, 168] width 11 height 6
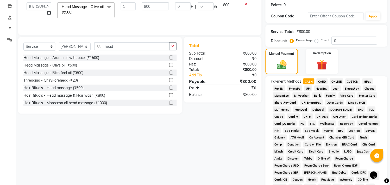
scroll to position [173, 0]
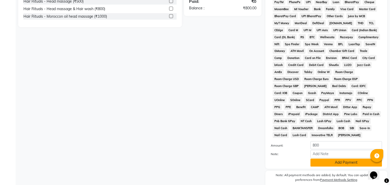
click at [341, 164] on button "Add Payment" at bounding box center [347, 163] width 72 height 8
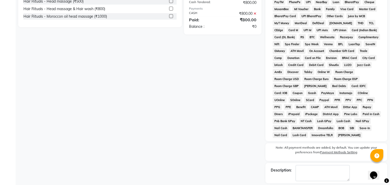
scroll to position [199, 0]
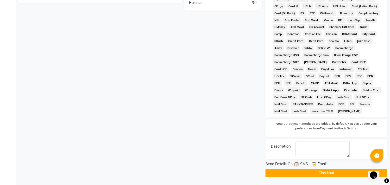
click at [324, 172] on button "Checkout" at bounding box center [327, 173] width 122 height 8
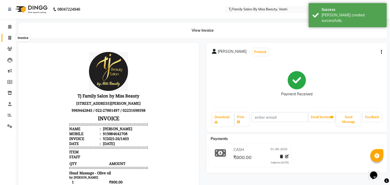
click at [10, 36] on icon at bounding box center [9, 38] width 3 height 4
select select "703"
select select "service"
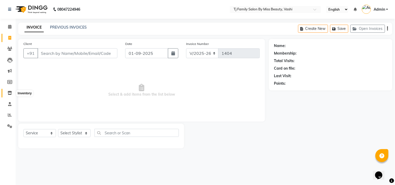
click at [8, 95] on icon at bounding box center [10, 93] width 4 height 4
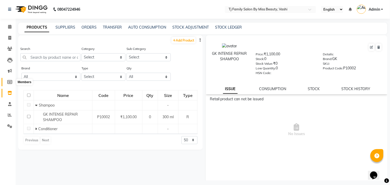
click at [7, 80] on span at bounding box center [9, 82] width 9 height 6
select select
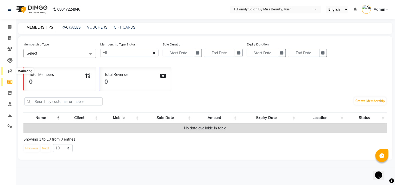
click at [11, 71] on icon at bounding box center [10, 71] width 4 height 4
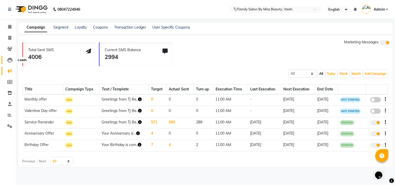
click at [9, 63] on icon at bounding box center [9, 60] width 5 height 5
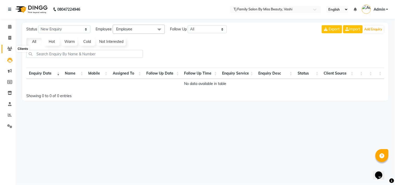
click at [7, 50] on icon at bounding box center [9, 49] width 5 height 4
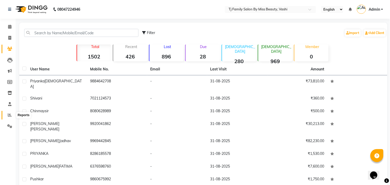
click at [11, 117] on icon at bounding box center [10, 115] width 4 height 4
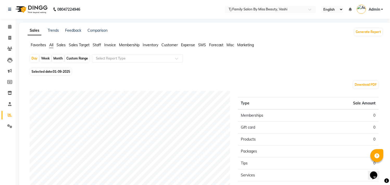
click at [57, 58] on div "Month" at bounding box center [58, 58] width 12 height 7
select select "9"
select select "2025"
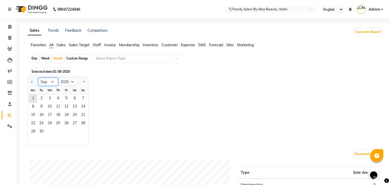
click at [48, 83] on select "Jan Feb Mar Apr May Jun [DATE] Aug Sep Oct Nov Dec" at bounding box center [48, 82] width 20 height 8
select select "8"
click at [38, 78] on select "Jan Feb Mar Apr May Jun [DATE] Aug Sep Oct Nov Dec" at bounding box center [48, 82] width 20 height 8
drag, startPoint x: 67, startPoint y: 100, endPoint x: 69, endPoint y: 105, distance: 6.1
click at [69, 105] on ngb-datepicker-month "Mo Tu We Th Fr Sa Su 1 2 3 4 5 6 7 8 9 10 11 12 13 14 15 16 17 18 19 20 21 22 2…" at bounding box center [58, 116] width 60 height 60
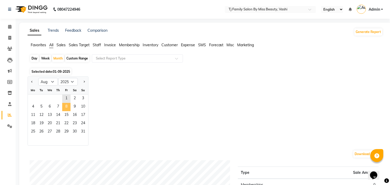
click at [67, 108] on span "8" at bounding box center [66, 107] width 8 height 8
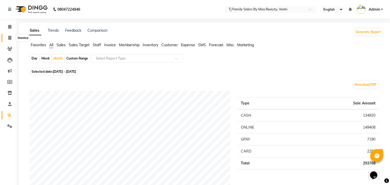
click at [8, 39] on icon at bounding box center [9, 38] width 3 height 4
select select "service"
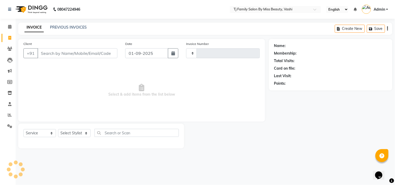
type input "1404"
select select "703"
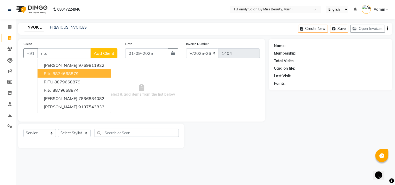
click at [71, 73] on ngb-highlight "8874668879" at bounding box center [66, 73] width 26 height 5
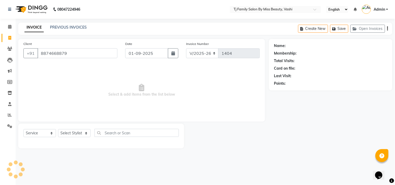
type input "8874668879"
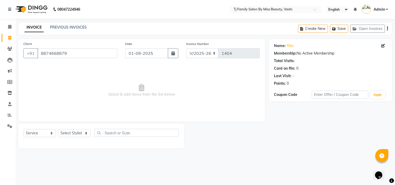
click at [75, 129] on div "Select Service Product Membership Package Voucher Prepaid Gift Card Select Styl…" at bounding box center [101, 136] width 166 height 25
click at [74, 134] on select "Select Stylist deepak maitay [PERSON_NAME] [PERSON_NAME] Ramita [PERSON_NAME] […" at bounding box center [74, 133] width 33 height 8
select select "65907"
click at [58, 130] on select "Select Stylist deepak maitay [PERSON_NAME] [PERSON_NAME] Ramita [PERSON_NAME] […" at bounding box center [74, 133] width 33 height 8
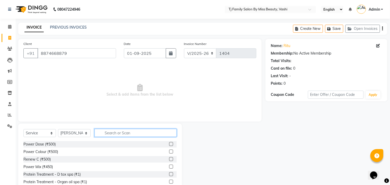
click at [139, 135] on input "text" at bounding box center [136, 133] width 82 height 8
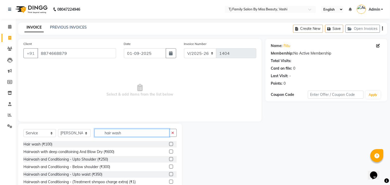
type input "hair wash"
click at [169, 150] on label at bounding box center [171, 152] width 4 height 4
click at [169, 150] on input "checkbox" at bounding box center [170, 151] width 3 height 3
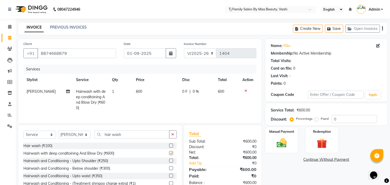
checkbox input "false"
click at [150, 93] on td "600" at bounding box center [156, 100] width 46 height 28
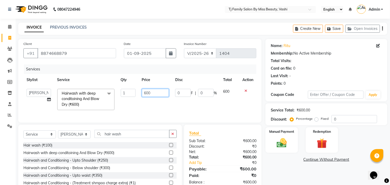
click at [159, 92] on input "600" at bounding box center [155, 93] width 27 height 8
type input "6"
type input "300"
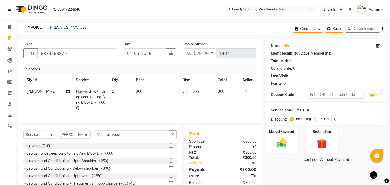
click at [223, 90] on span "300" at bounding box center [221, 91] width 6 height 5
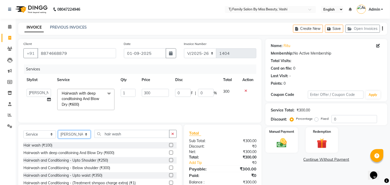
click at [76, 139] on select "Select Stylist deepak maitay [PERSON_NAME] [PERSON_NAME] Ramita [PERSON_NAME] […" at bounding box center [74, 135] width 33 height 8
click at [58, 136] on select "Select Stylist deepak maitay [PERSON_NAME] [PERSON_NAME] Ramita [PERSON_NAME] […" at bounding box center [74, 135] width 33 height 8
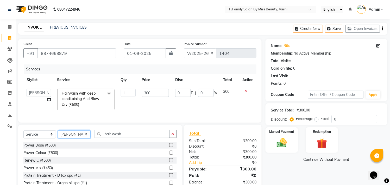
click at [69, 139] on select "Select Stylist deepak maitay [PERSON_NAME] [PERSON_NAME] Ramita [PERSON_NAME] […" at bounding box center [74, 135] width 33 height 8
select select "83441"
click at [58, 136] on select "Select Stylist deepak maitay [PERSON_NAME] [PERSON_NAME] Ramita [PERSON_NAME] […" at bounding box center [74, 135] width 33 height 8
click at [173, 136] on icon "button" at bounding box center [173, 134] width 3 height 4
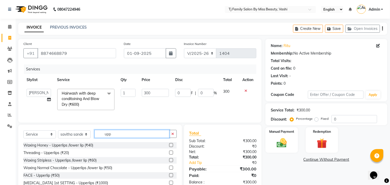
type input "upp"
click at [169, 155] on label at bounding box center [171, 153] width 4 height 4
click at [169, 155] on input "checkbox" at bounding box center [170, 153] width 3 height 3
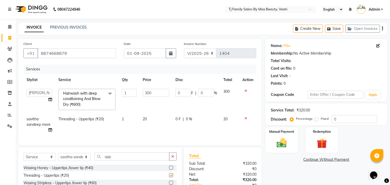
checkbox input "false"
click at [288, 144] on img at bounding box center [281, 143] width 17 height 12
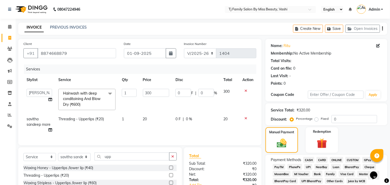
click at [337, 160] on span "ONLINE" at bounding box center [337, 160] width 14 height 6
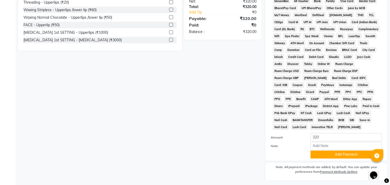
scroll to position [189, 0]
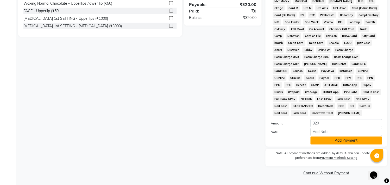
click at [332, 143] on button "Add Payment" at bounding box center [347, 141] width 72 height 8
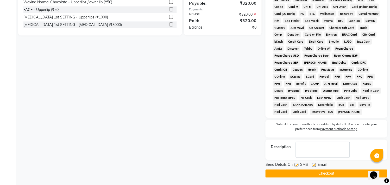
click at [327, 175] on button "Checkout" at bounding box center [327, 174] width 122 height 8
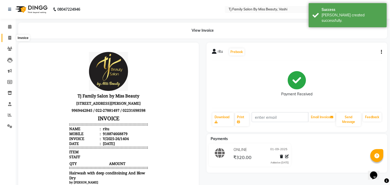
click at [12, 38] on span at bounding box center [9, 38] width 9 height 6
select select "703"
select select "service"
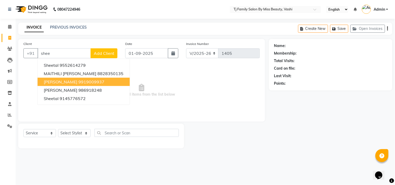
click at [78, 81] on ngb-highlight "9919009937" at bounding box center [91, 81] width 26 height 5
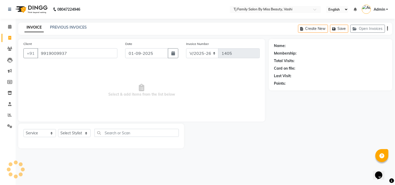
type input "9919009937"
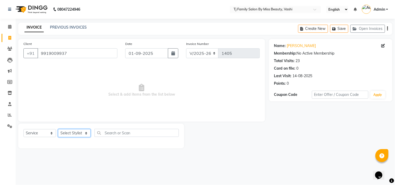
click at [71, 133] on select "Select Stylist deepak maitay [PERSON_NAME] [PERSON_NAME] Ramita [PERSON_NAME] […" at bounding box center [74, 133] width 33 height 8
select select "31842"
click at [58, 130] on select "Select Stylist deepak maitay [PERSON_NAME] [PERSON_NAME] Ramita [PERSON_NAME] […" at bounding box center [74, 133] width 33 height 8
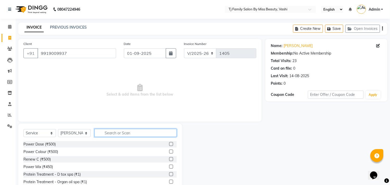
click at [149, 134] on input "text" at bounding box center [136, 133] width 82 height 8
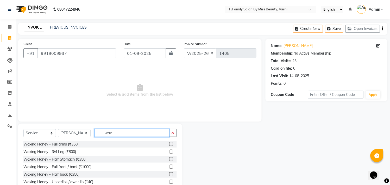
type input "wax"
click at [169, 143] on label at bounding box center [171, 144] width 4 height 4
click at [169, 143] on input "checkbox" at bounding box center [170, 144] width 3 height 3
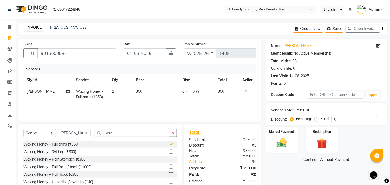
checkbox input "false"
click at [287, 145] on img at bounding box center [281, 143] width 17 height 12
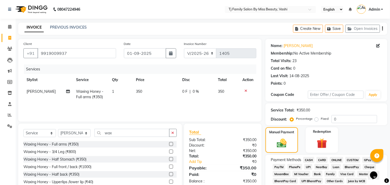
click at [335, 160] on span "ONLINE" at bounding box center [337, 160] width 14 height 6
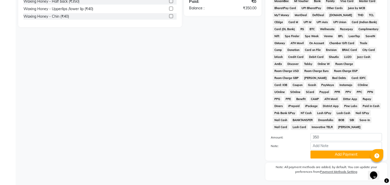
scroll to position [189, 0]
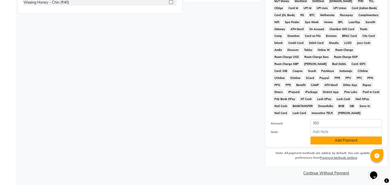
click at [344, 141] on button "Add Payment" at bounding box center [347, 141] width 72 height 8
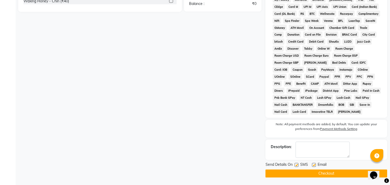
click at [341, 177] on button "Checkout" at bounding box center [327, 174] width 122 height 8
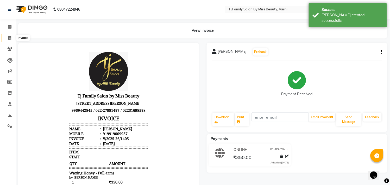
click at [9, 38] on icon at bounding box center [9, 38] width 3 height 4
select select "service"
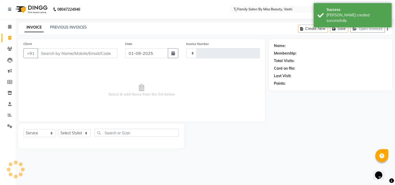
type input "1406"
select select "703"
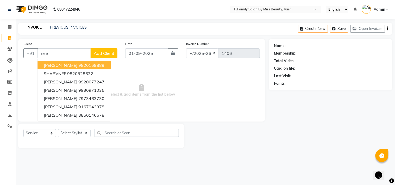
click at [90, 67] on ngb-highlight "9820169889" at bounding box center [91, 65] width 26 height 5
type input "9820169889"
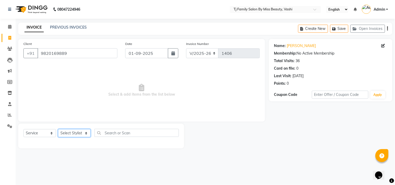
click at [79, 132] on select "Select Stylist deepak maitay [PERSON_NAME] [PERSON_NAME] Ramita [PERSON_NAME] […" at bounding box center [74, 133] width 33 height 8
select select "31844"
click at [58, 130] on select "Select Stylist deepak maitay [PERSON_NAME] [PERSON_NAME] Ramita [PERSON_NAME] […" at bounding box center [74, 133] width 33 height 8
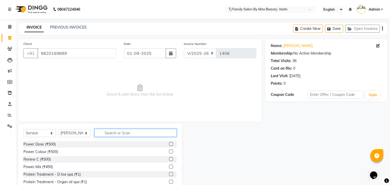
click at [157, 135] on input "text" at bounding box center [136, 133] width 82 height 8
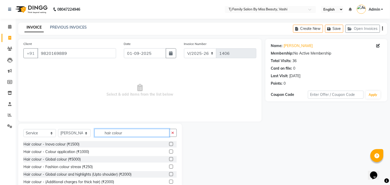
type input "hair colour"
click at [169, 144] on label at bounding box center [171, 144] width 4 height 4
click at [169, 144] on input "checkbox" at bounding box center [170, 144] width 3 height 3
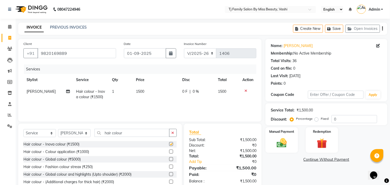
checkbox input "false"
click at [150, 91] on td "1500" at bounding box center [156, 94] width 46 height 17
select select "31844"
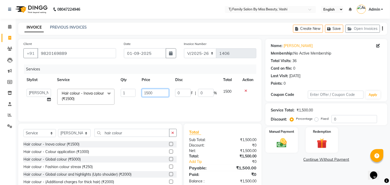
click at [164, 93] on input "1500" at bounding box center [155, 93] width 27 height 8
type input "1"
type input "1800"
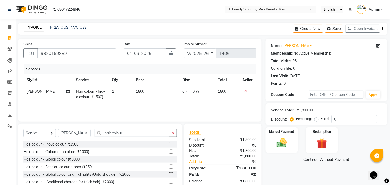
click at [230, 95] on td "1800" at bounding box center [227, 94] width 24 height 17
select select "31844"
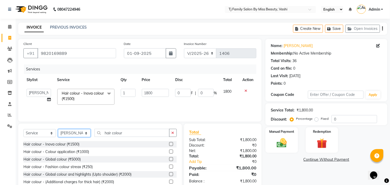
click at [80, 133] on select "Select Stylist deepak maitay [PERSON_NAME] [PERSON_NAME] Ramita [PERSON_NAME] […" at bounding box center [74, 133] width 33 height 8
select select "31842"
click at [58, 130] on select "Select Stylist deepak maitay [PERSON_NAME] [PERSON_NAME] Ramita [PERSON_NAME] […" at bounding box center [74, 133] width 33 height 8
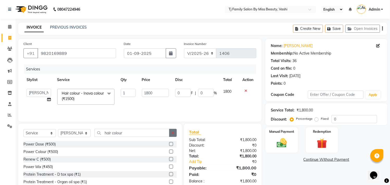
click at [172, 134] on icon "button" at bounding box center [173, 133] width 3 height 4
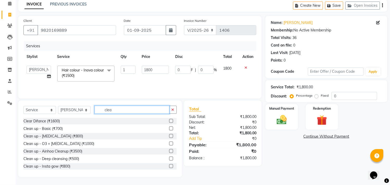
type input "clea"
click at [169, 158] on label at bounding box center [171, 159] width 4 height 4
click at [169, 158] on input "checkbox" at bounding box center [170, 159] width 3 height 3
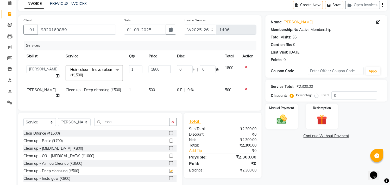
checkbox input "false"
click at [285, 116] on img at bounding box center [281, 120] width 17 height 12
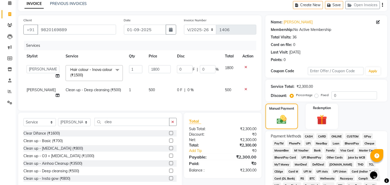
click at [307, 137] on span "CASH" at bounding box center [308, 137] width 11 height 6
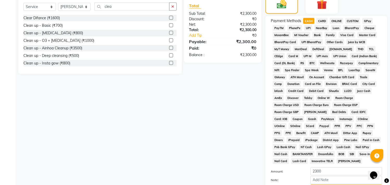
scroll to position [189, 0]
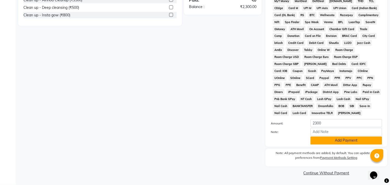
click at [344, 137] on button "Add Payment" at bounding box center [347, 141] width 72 height 8
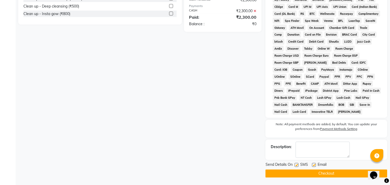
click at [329, 178] on button "Checkout" at bounding box center [327, 174] width 122 height 8
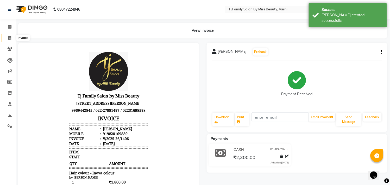
click at [11, 38] on icon at bounding box center [9, 38] width 3 height 4
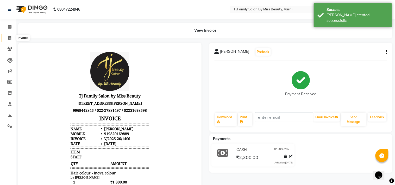
select select "703"
select select "service"
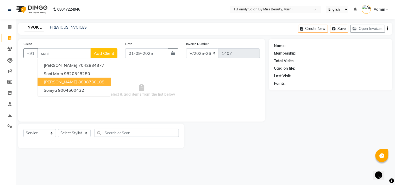
click at [80, 82] on ngb-highlight "8838730108" at bounding box center [91, 81] width 26 height 5
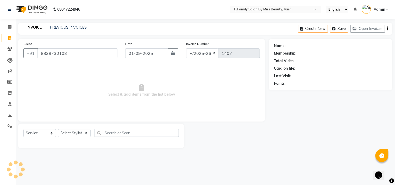
type input "8838730108"
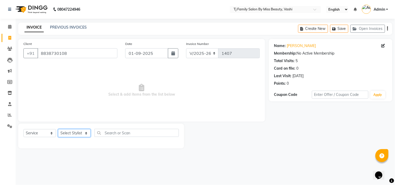
click at [73, 135] on select "Select Stylist deepak maitay [PERSON_NAME] [PERSON_NAME] Ramita [PERSON_NAME] […" at bounding box center [74, 133] width 33 height 8
select select "31842"
click at [58, 130] on select "Select Stylist deepak maitay [PERSON_NAME] [PERSON_NAME] Ramita [PERSON_NAME] […" at bounding box center [74, 133] width 33 height 8
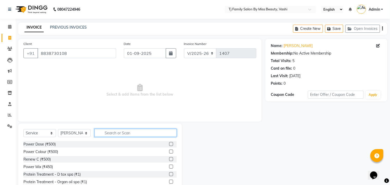
click at [134, 133] on input "text" at bounding box center [136, 133] width 82 height 8
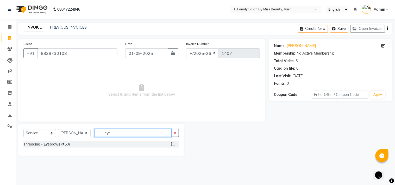
type input "eye"
click at [173, 144] on label at bounding box center [173, 144] width 4 height 4
click at [173, 144] on input "checkbox" at bounding box center [172, 144] width 3 height 3
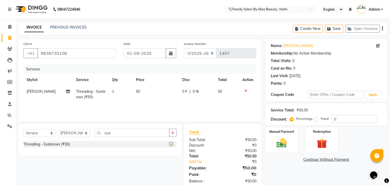
checkbox input "false"
click at [154, 90] on td "50" at bounding box center [156, 94] width 46 height 17
select select "31842"
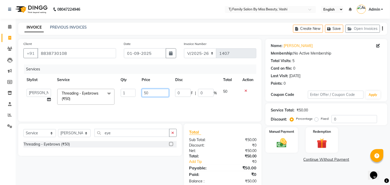
click at [160, 90] on input "50" at bounding box center [155, 93] width 27 height 8
type input "5"
type input "90"
click at [225, 92] on td "50" at bounding box center [229, 97] width 19 height 22
select select "31842"
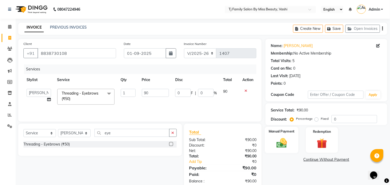
click at [290, 139] on img at bounding box center [281, 143] width 17 height 12
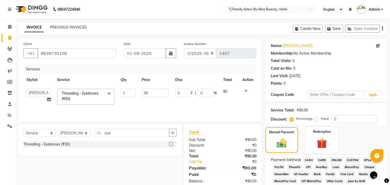
click at [309, 162] on span "CASH" at bounding box center [308, 160] width 11 height 6
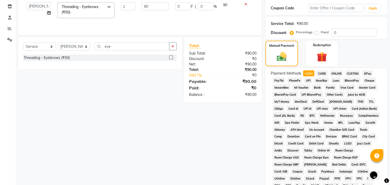
scroll to position [173, 0]
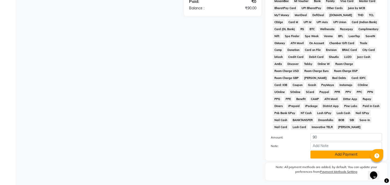
click at [348, 156] on button "Add Payment" at bounding box center [347, 155] width 72 height 8
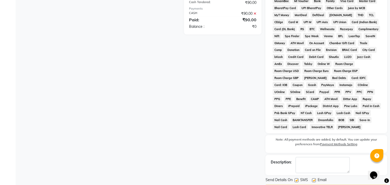
scroll to position [191, 0]
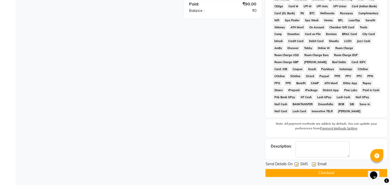
click at [327, 174] on button "Checkout" at bounding box center [327, 173] width 122 height 8
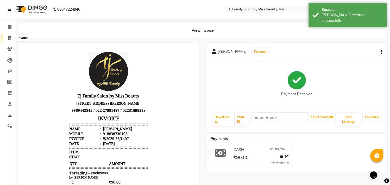
click at [9, 38] on icon at bounding box center [9, 38] width 3 height 4
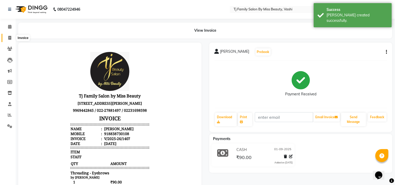
select select "703"
select select "service"
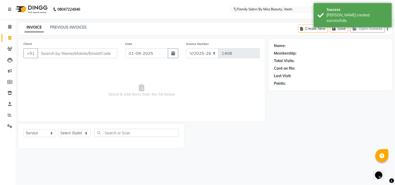
click at [87, 54] on input "Client" at bounding box center [77, 53] width 80 height 10
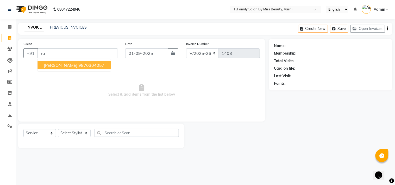
type input "r"
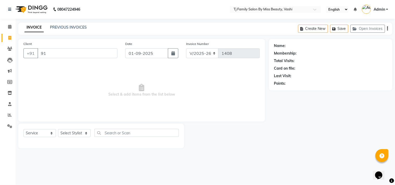
type input "9"
type input "7977546584"
click at [103, 54] on span "Add Client" at bounding box center [104, 53] width 21 height 5
select select "22"
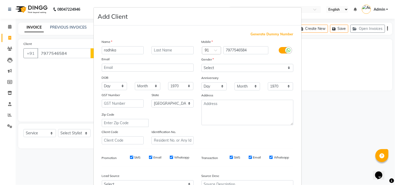
type input "radhika"
click at [170, 50] on input "text" at bounding box center [173, 50] width 42 height 8
type input "bandale"
click at [212, 67] on select "Select Male Female Other Prefer Not To Say" at bounding box center [248, 68] width 92 height 8
select select "[DEMOGRAPHIC_DATA]"
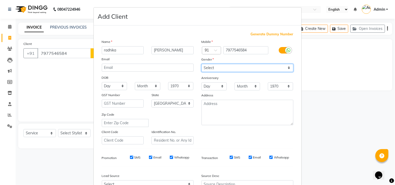
click at [202, 64] on select "Select Male Female Other Prefer Not To Say" at bounding box center [248, 68] width 92 height 8
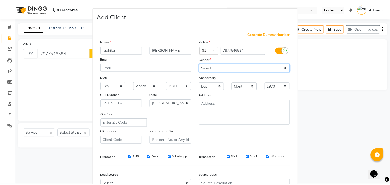
scroll to position [55, 0]
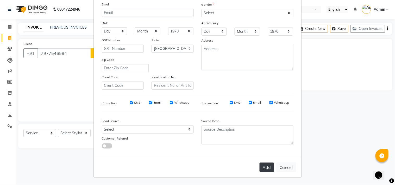
click at [263, 169] on button "Add" at bounding box center [267, 167] width 15 height 9
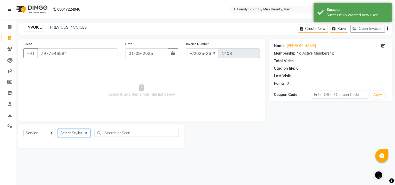
click at [79, 134] on select "Select Stylist deepak maitay [PERSON_NAME] [PERSON_NAME] Ramita [PERSON_NAME] […" at bounding box center [74, 133] width 33 height 8
select select "31844"
click at [58, 130] on select "Select Stylist deepak maitay [PERSON_NAME] [PERSON_NAME] Ramita [PERSON_NAME] […" at bounding box center [74, 133] width 33 height 8
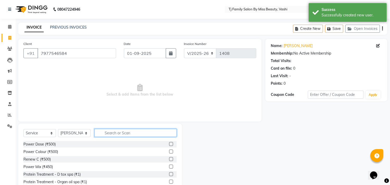
click at [142, 135] on input "text" at bounding box center [136, 133] width 82 height 8
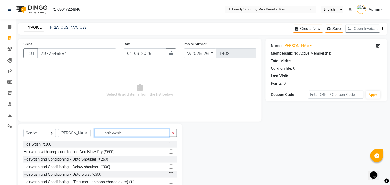
type input "hair wash"
click at [169, 153] on label at bounding box center [171, 152] width 4 height 4
click at [169, 153] on input "checkbox" at bounding box center [170, 151] width 3 height 3
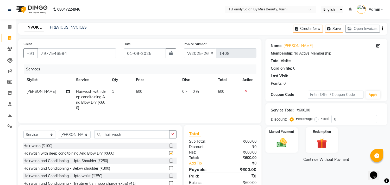
checkbox input "false"
click at [283, 145] on img at bounding box center [281, 143] width 17 height 12
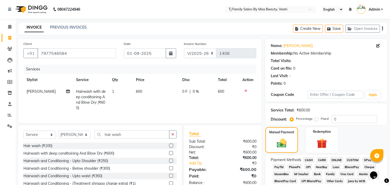
click at [309, 159] on span "CASH" at bounding box center [308, 160] width 11 height 6
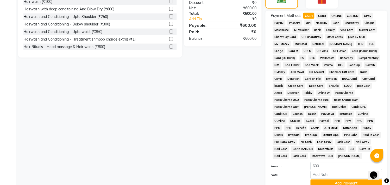
scroll to position [189, 0]
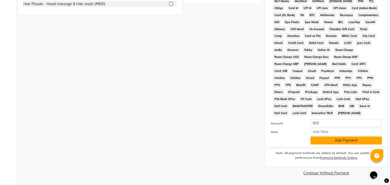
click at [329, 141] on button "Add Payment" at bounding box center [347, 141] width 72 height 8
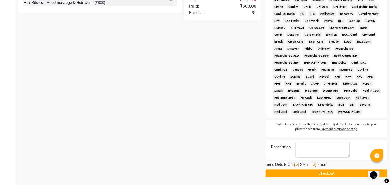
click at [321, 177] on button "Checkout" at bounding box center [327, 174] width 122 height 8
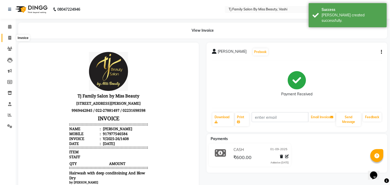
click at [9, 40] on span at bounding box center [9, 38] width 9 height 6
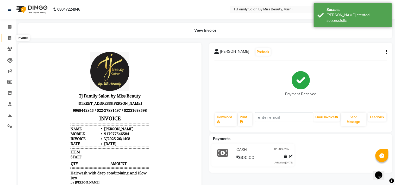
select select "service"
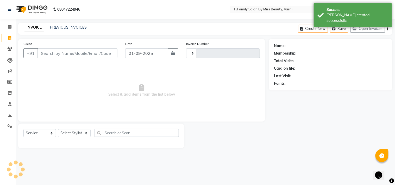
type input "1409"
select select "703"
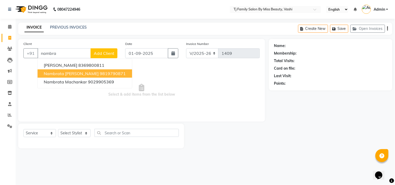
click at [100, 76] on ngb-highlight "9819790871" at bounding box center [113, 73] width 26 height 5
type input "9819790871"
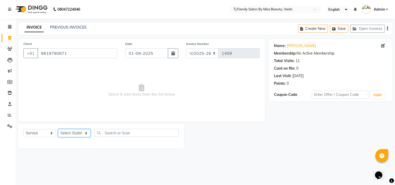
click at [74, 134] on select "Select Stylist deepak maitay [PERSON_NAME] [PERSON_NAME] Ramita [PERSON_NAME] […" at bounding box center [74, 133] width 33 height 8
select select "83441"
click at [58, 130] on select "Select Stylist deepak maitay [PERSON_NAME] [PERSON_NAME] Ramita [PERSON_NAME] […" at bounding box center [74, 133] width 33 height 8
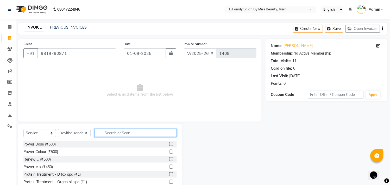
click at [134, 135] on input "text" at bounding box center [136, 133] width 82 height 8
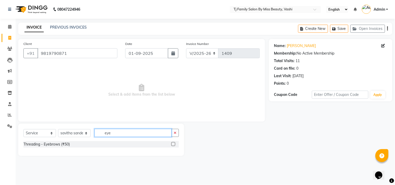
type input "eye"
click at [174, 144] on label at bounding box center [173, 144] width 4 height 4
click at [174, 144] on input "checkbox" at bounding box center [172, 144] width 3 height 3
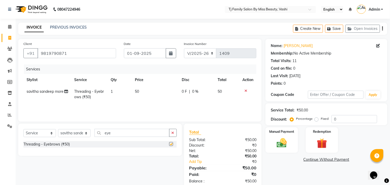
checkbox input "false"
click at [151, 93] on td "50" at bounding box center [155, 94] width 47 height 17
select select "83441"
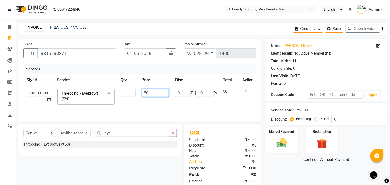
click at [158, 91] on input "50" at bounding box center [155, 93] width 27 height 8
type input "5"
type input "70"
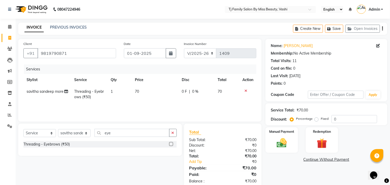
click at [226, 94] on td "70" at bounding box center [227, 94] width 24 height 17
select select "83441"
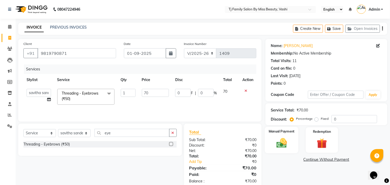
click at [285, 145] on img at bounding box center [281, 143] width 17 height 12
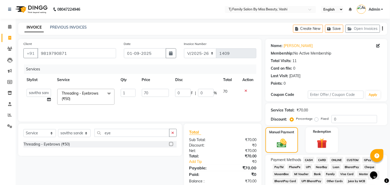
click at [336, 161] on span "ONLINE" at bounding box center [337, 160] width 14 height 6
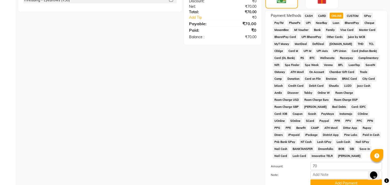
scroll to position [189, 0]
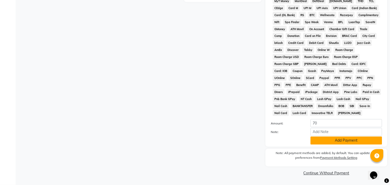
click at [344, 137] on button "Add Payment" at bounding box center [347, 141] width 72 height 8
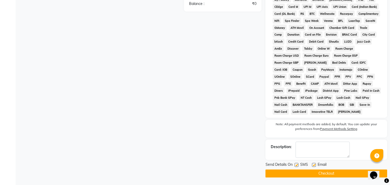
click at [335, 177] on button "Checkout" at bounding box center [327, 174] width 122 height 8
